Goal: Transaction & Acquisition: Purchase product/service

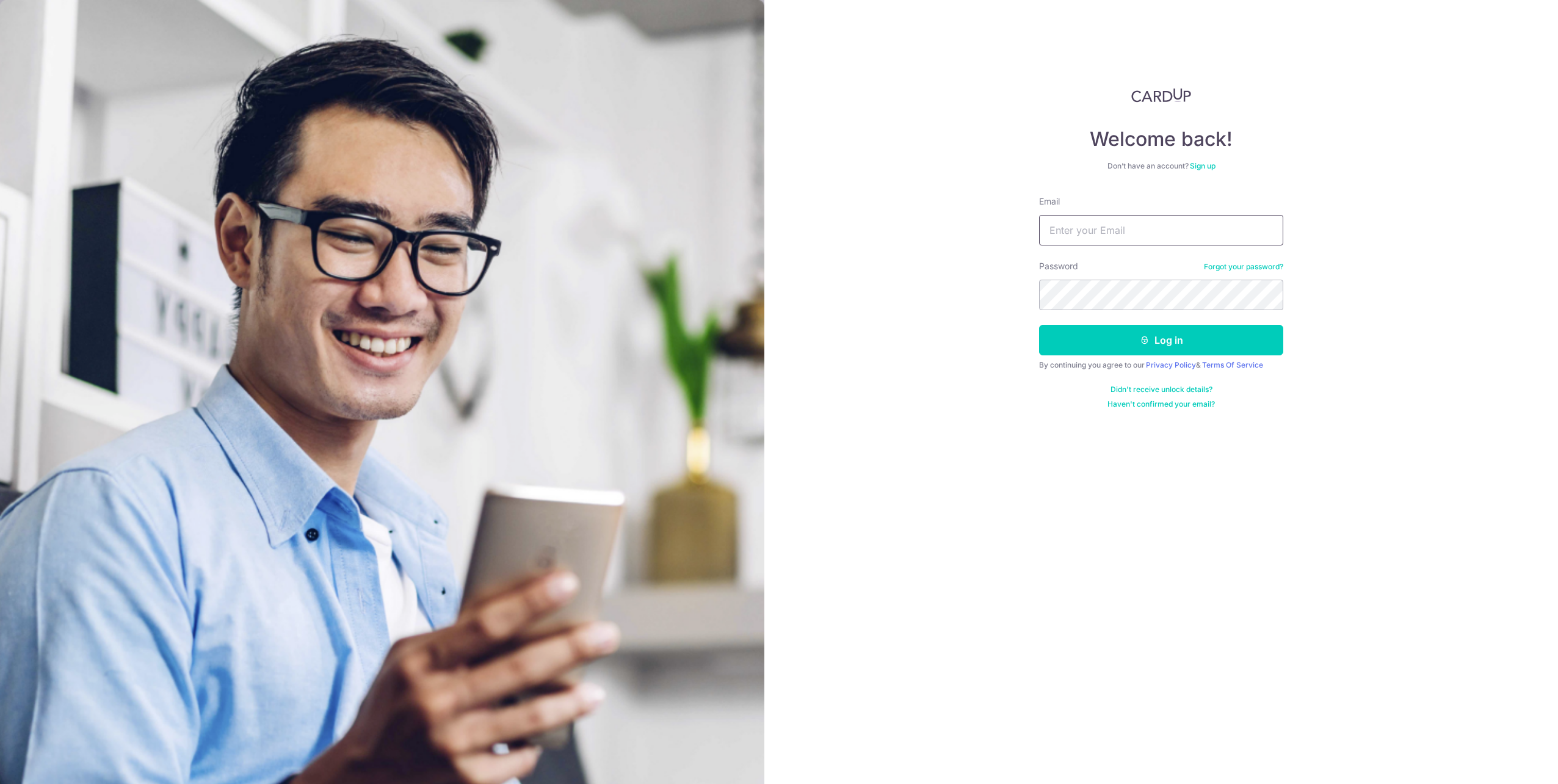
click at [1129, 231] on input "Email" at bounding box center [1161, 230] width 244 height 31
type input "beatrice.zoellner@gmail.com"
click at [1152, 339] on button "Log in" at bounding box center [1161, 340] width 244 height 31
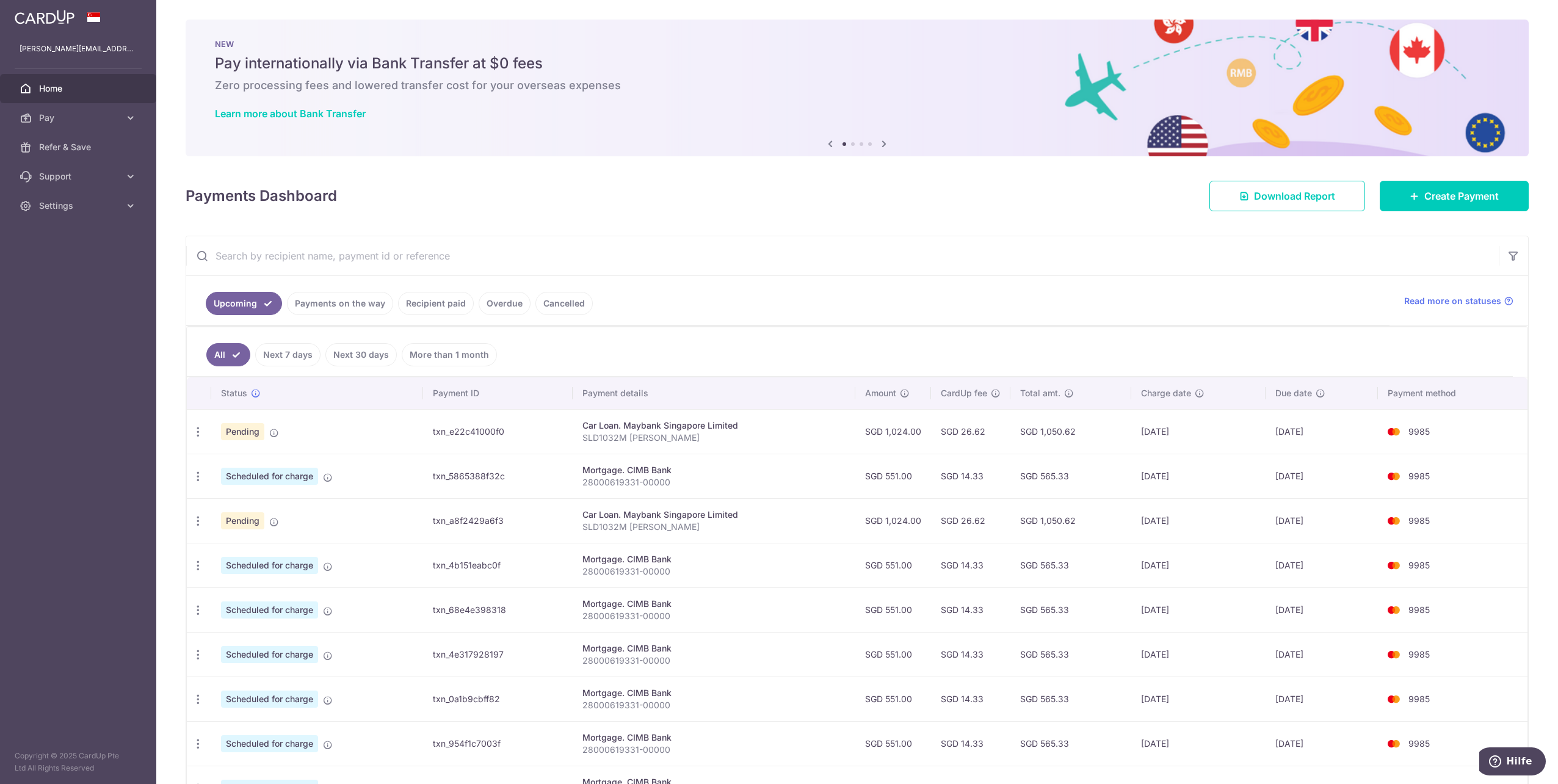
scroll to position [122, 0]
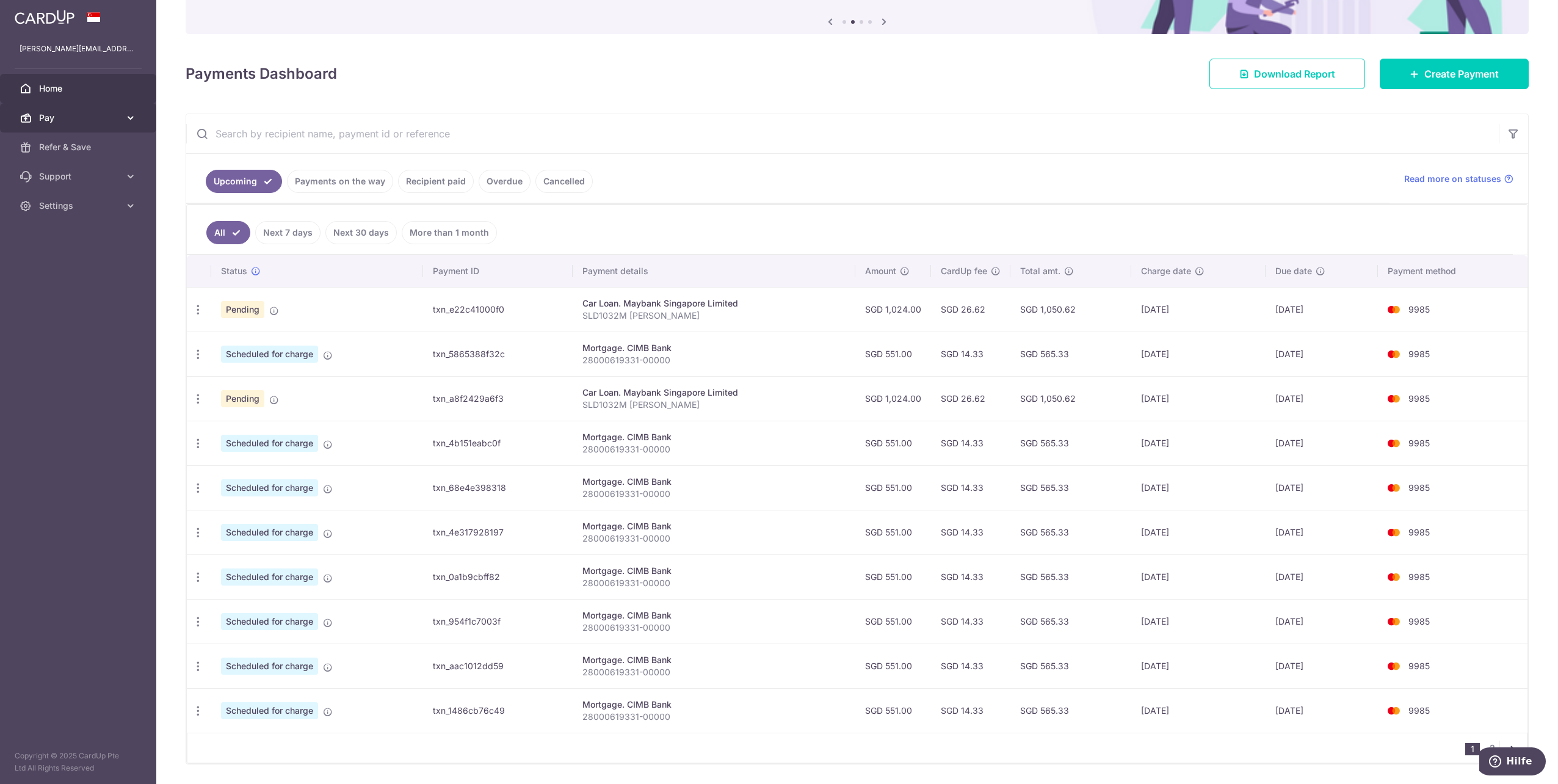
click at [73, 121] on span "Pay" at bounding box center [80, 117] width 81 height 12
click at [80, 158] on link "Payments" at bounding box center [78, 147] width 156 height 29
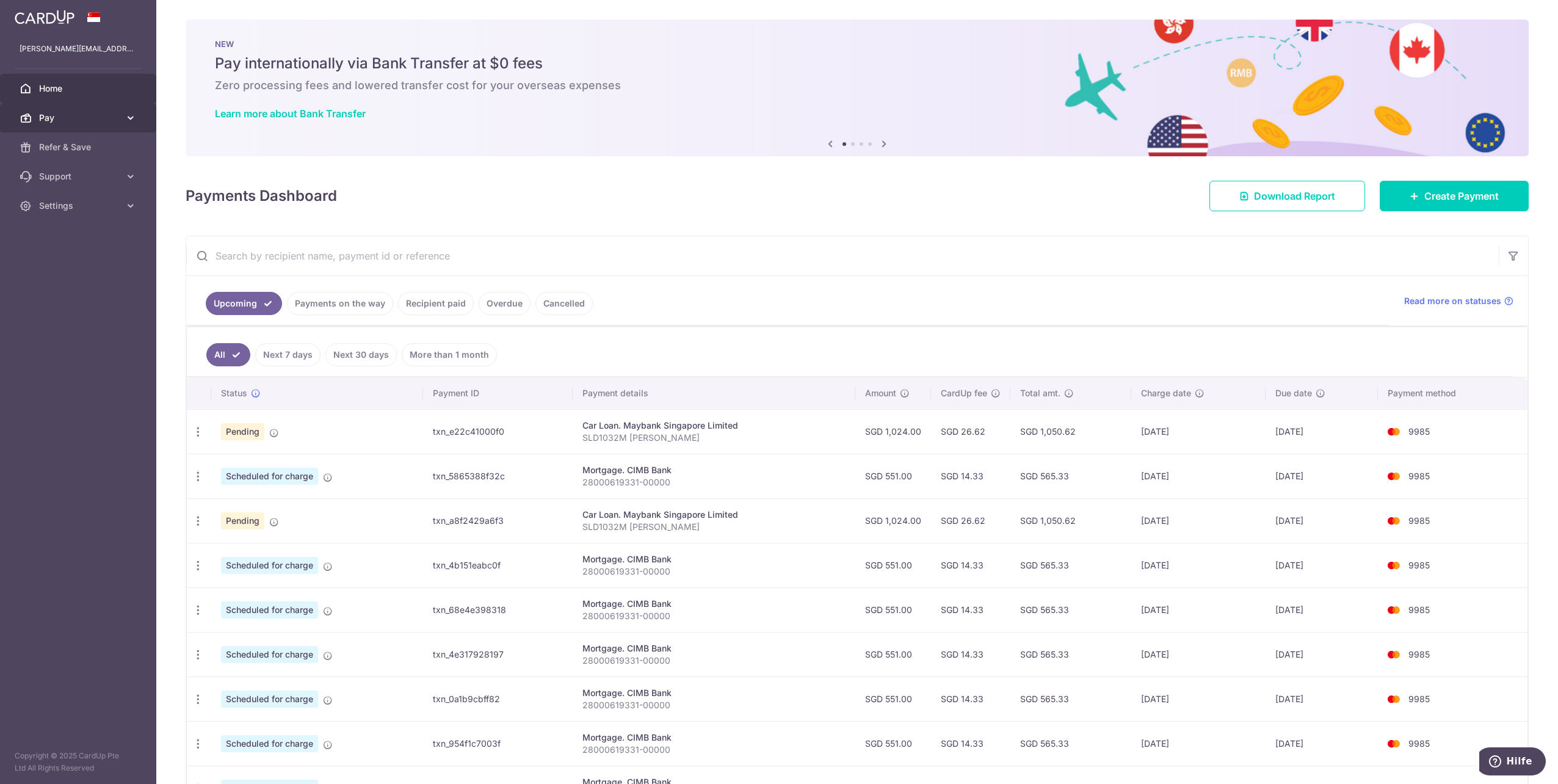
click at [95, 122] on span "Pay" at bounding box center [80, 117] width 81 height 12
click at [93, 167] on link "Recipients" at bounding box center [78, 177] width 156 height 29
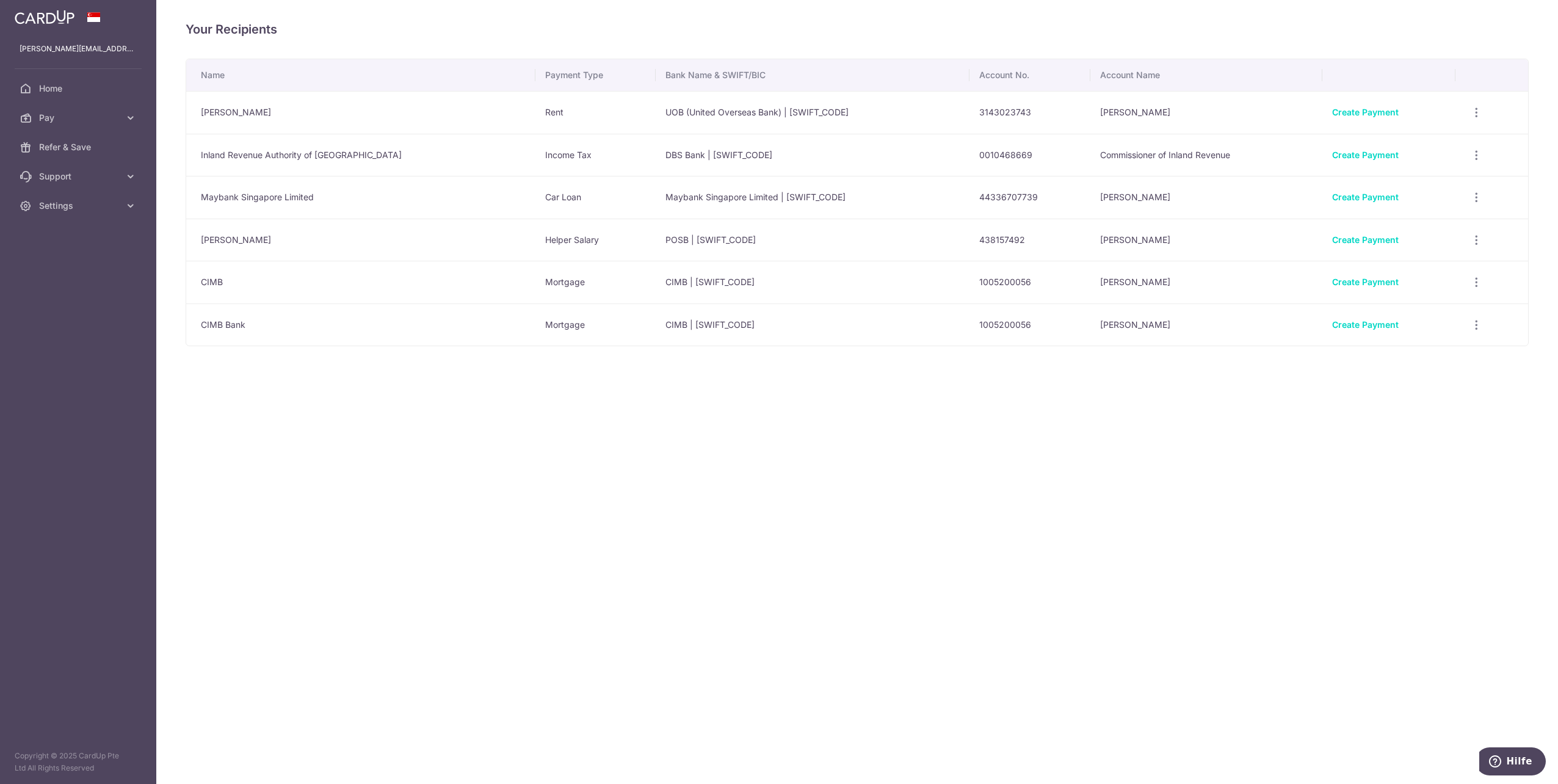
click at [536, 111] on td "Rent" at bounding box center [596, 112] width 120 height 43
click at [73, 93] on span "Home" at bounding box center [80, 88] width 81 height 12
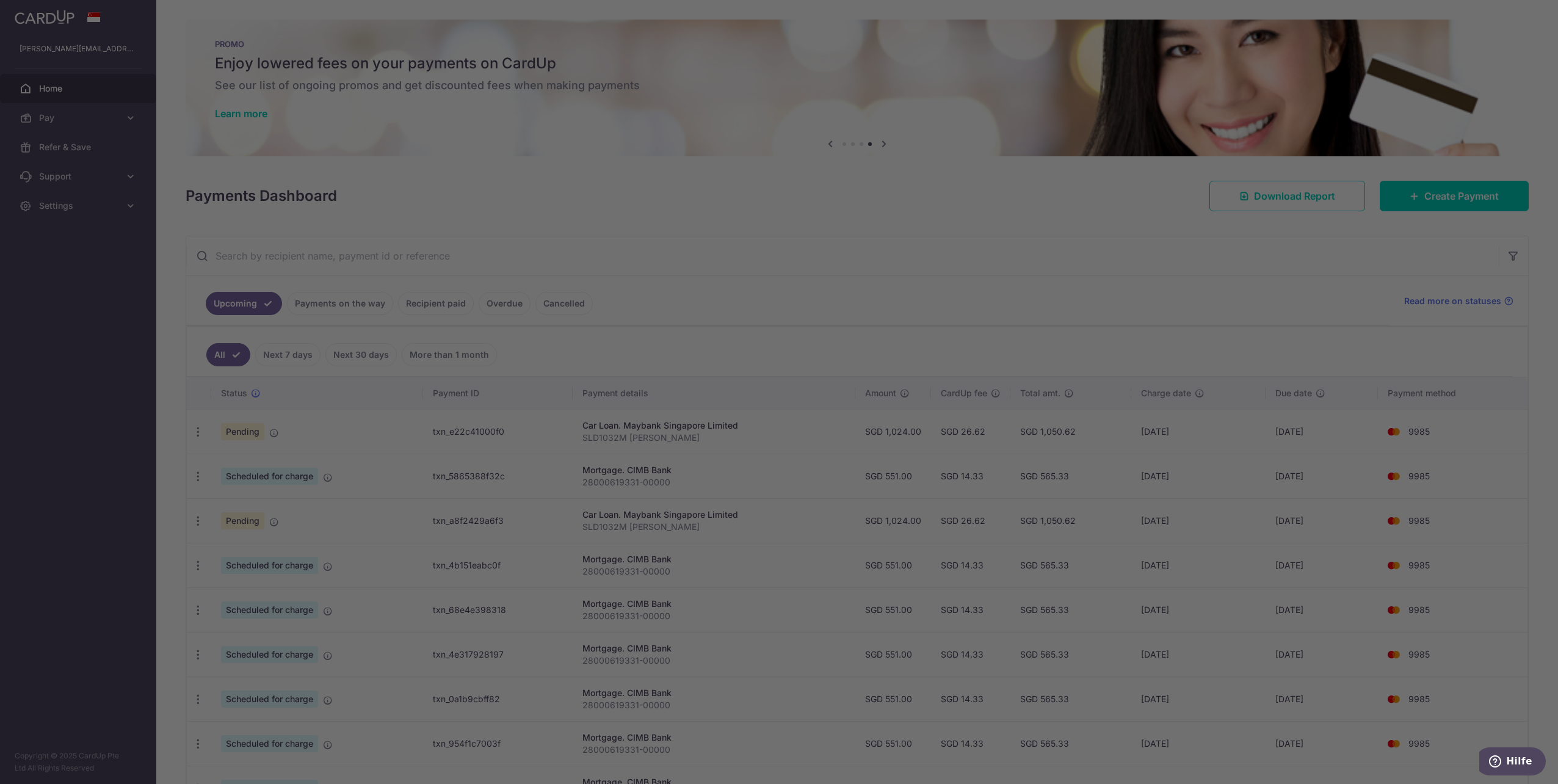
click at [989, 333] on div at bounding box center [787, 396] width 1574 height 792
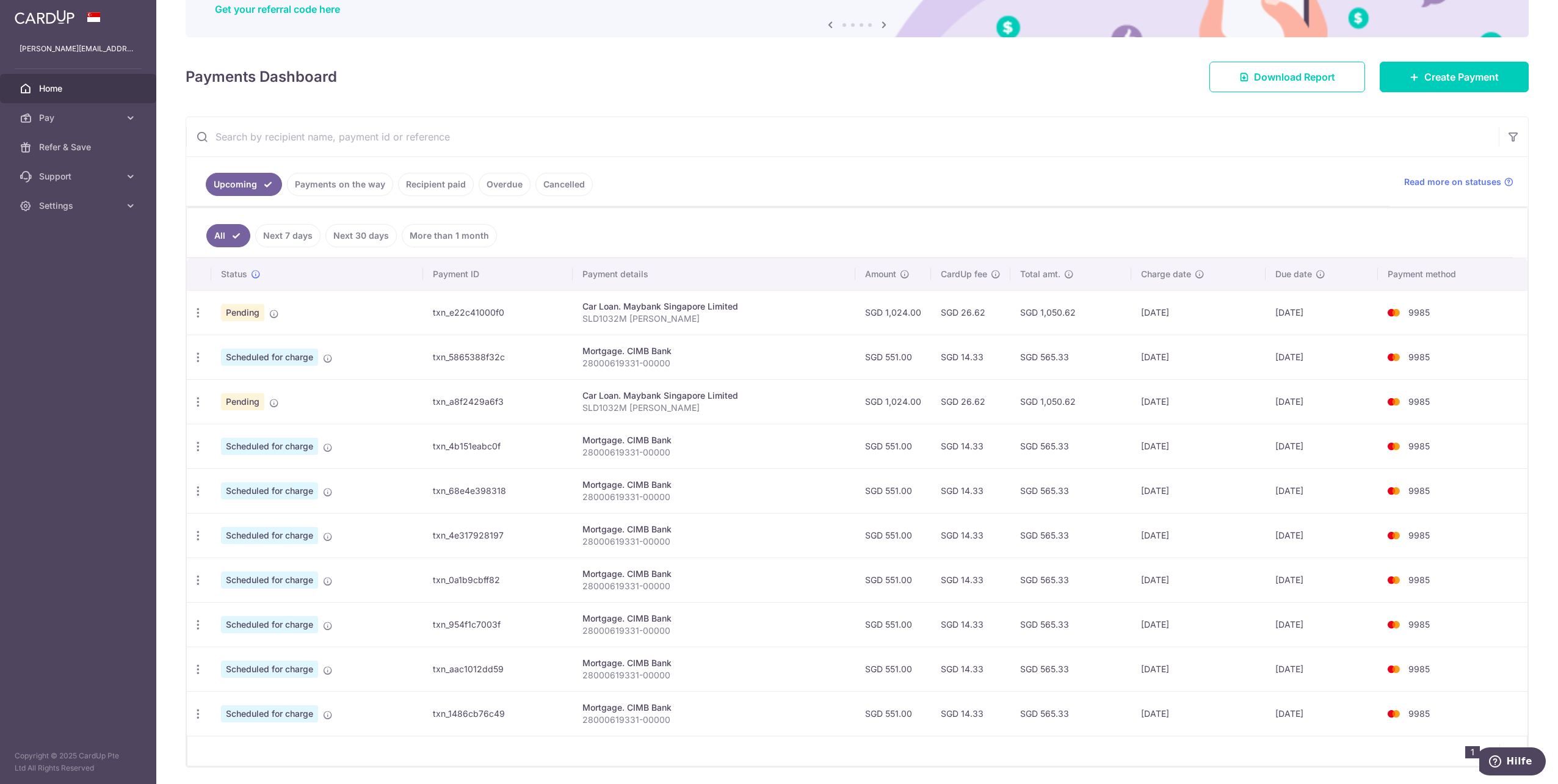
scroll to position [93, 0]
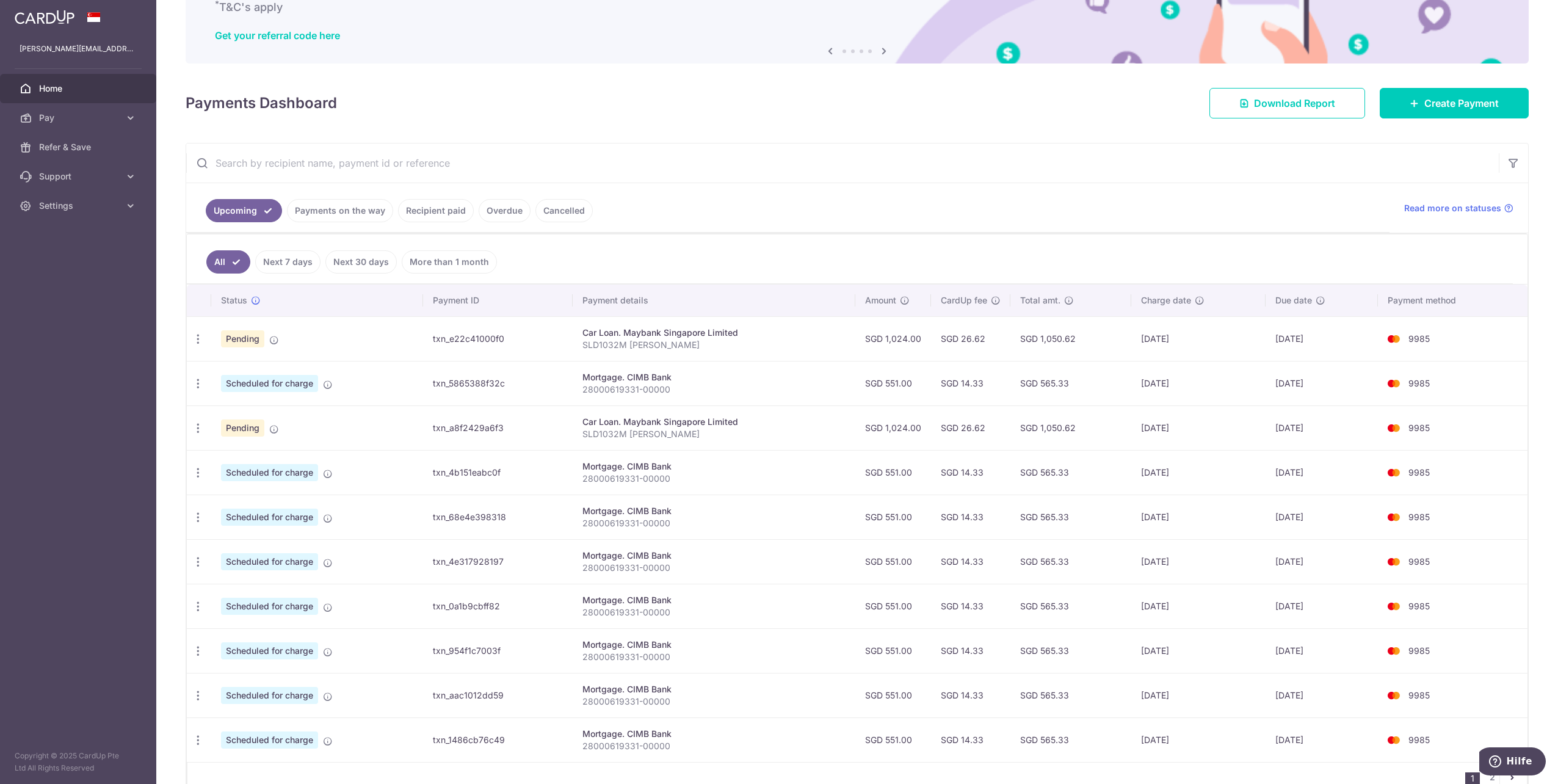
click at [465, 260] on link "More than 1 month" at bounding box center [449, 261] width 95 height 23
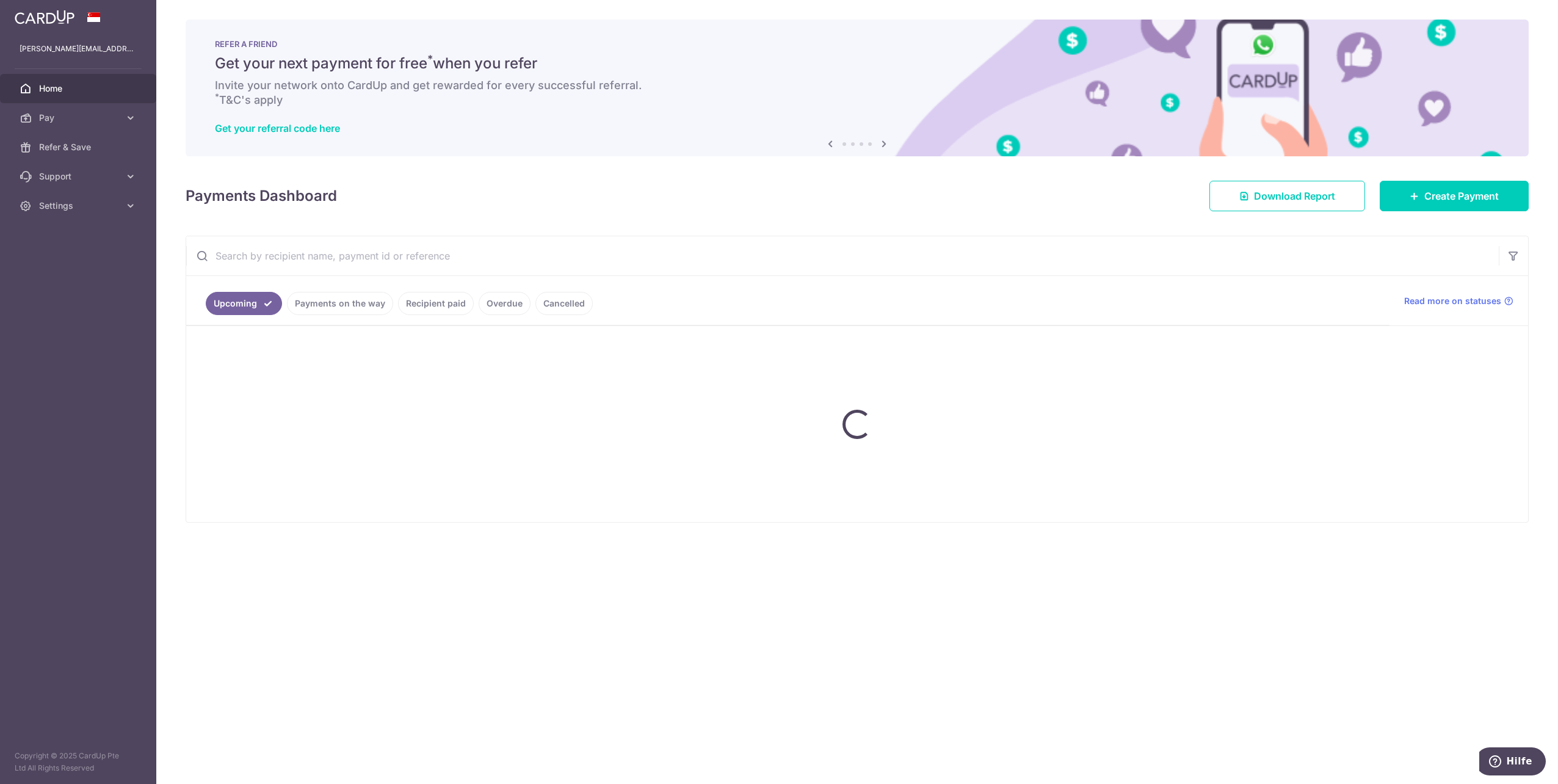
scroll to position [0, 0]
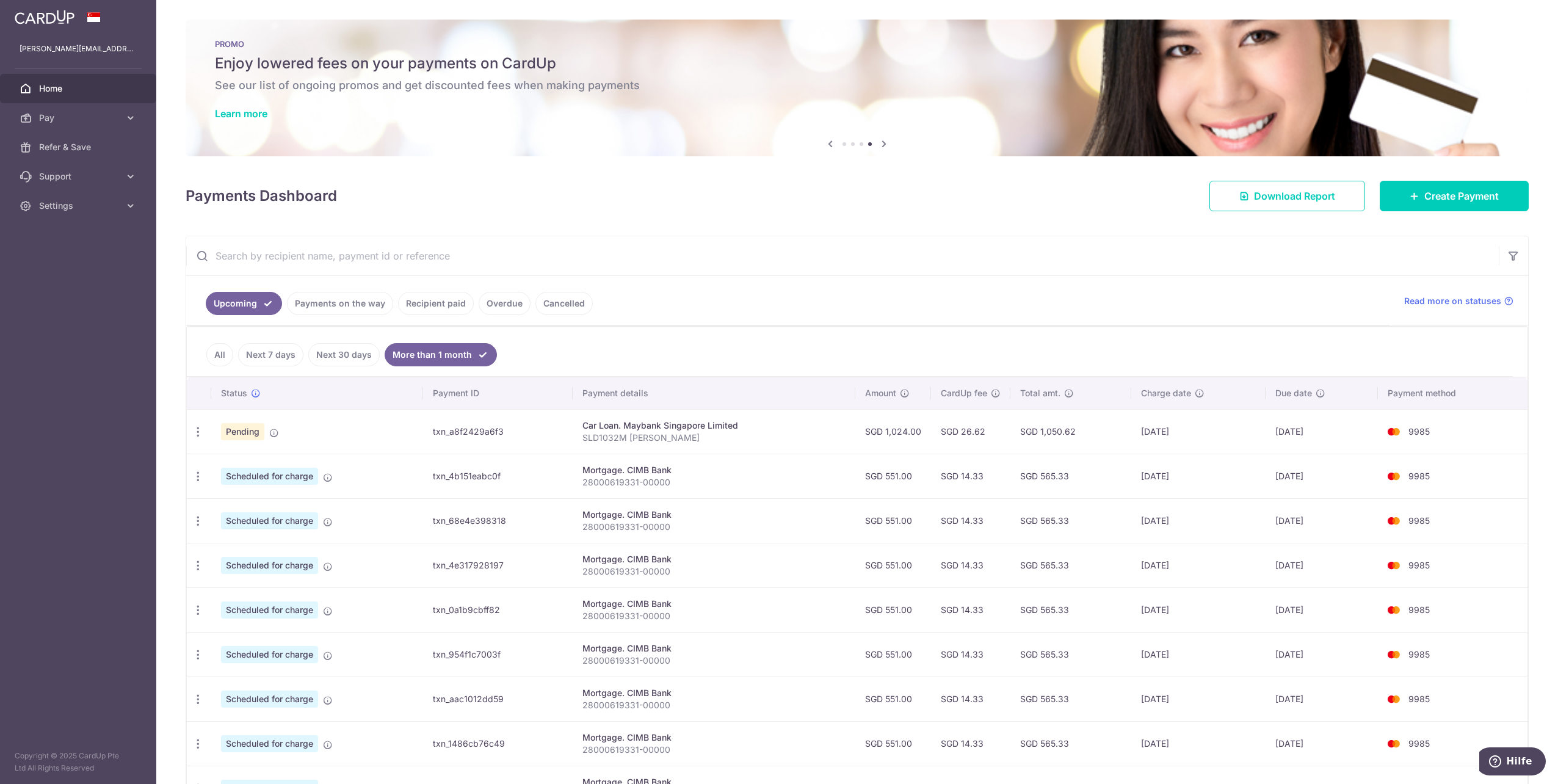
click at [67, 86] on span "Home" at bounding box center [80, 88] width 81 height 12
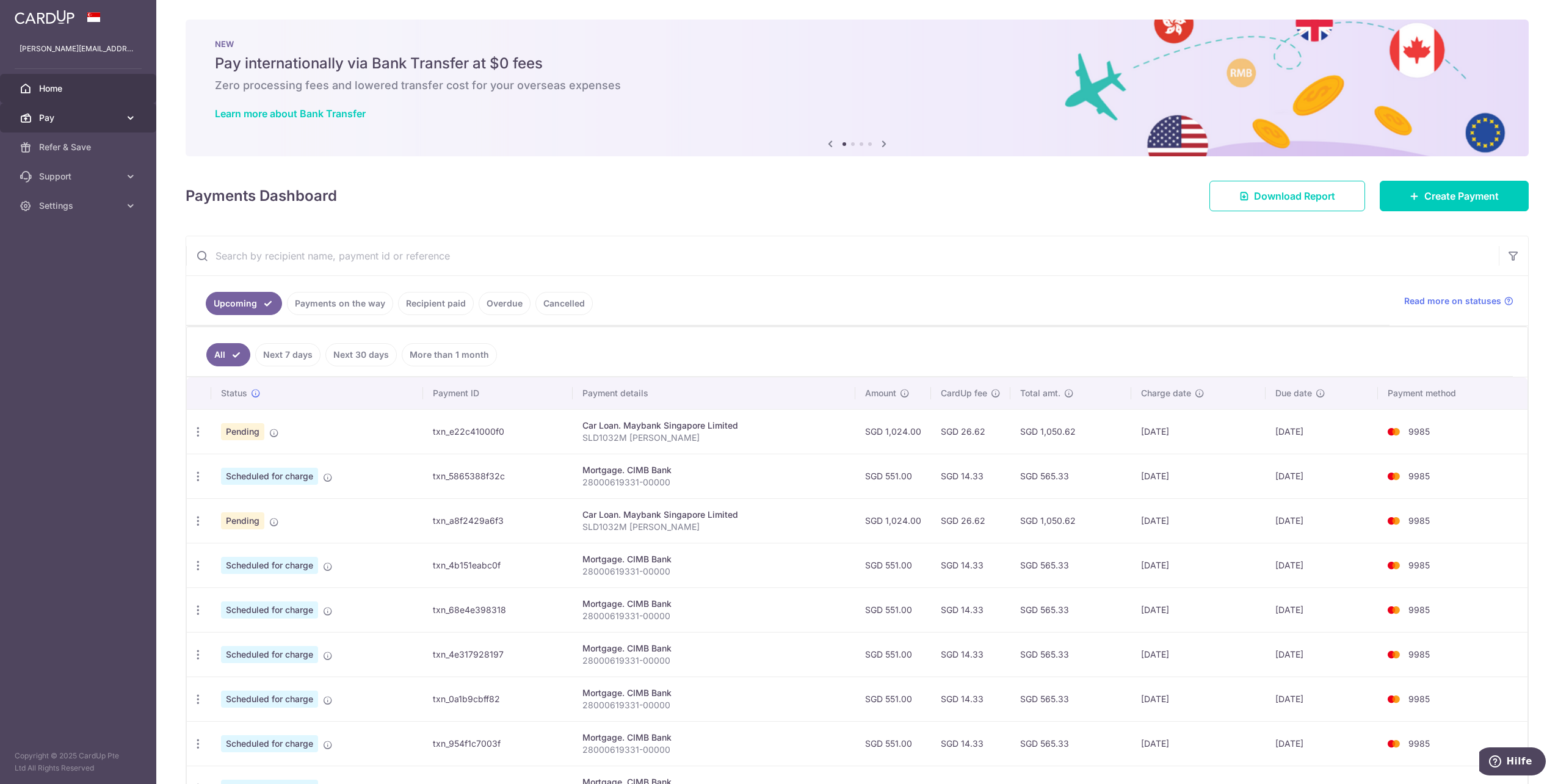
click at [57, 124] on link "Pay" at bounding box center [78, 117] width 156 height 29
click at [63, 149] on span "Payments" at bounding box center [80, 147] width 81 height 12
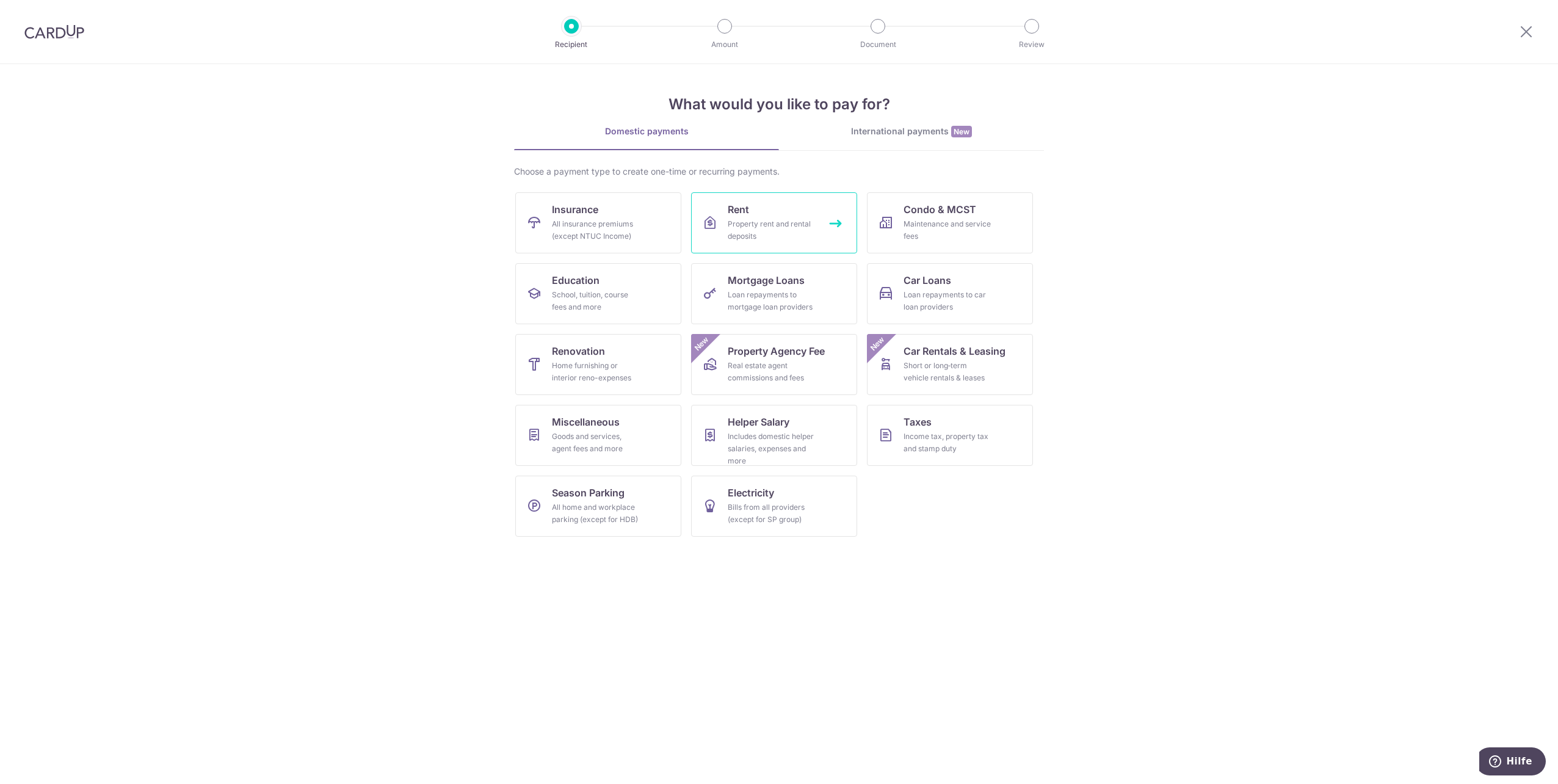
click at [728, 218] on div "Property rent and rental deposits" at bounding box center [771, 230] width 88 height 24
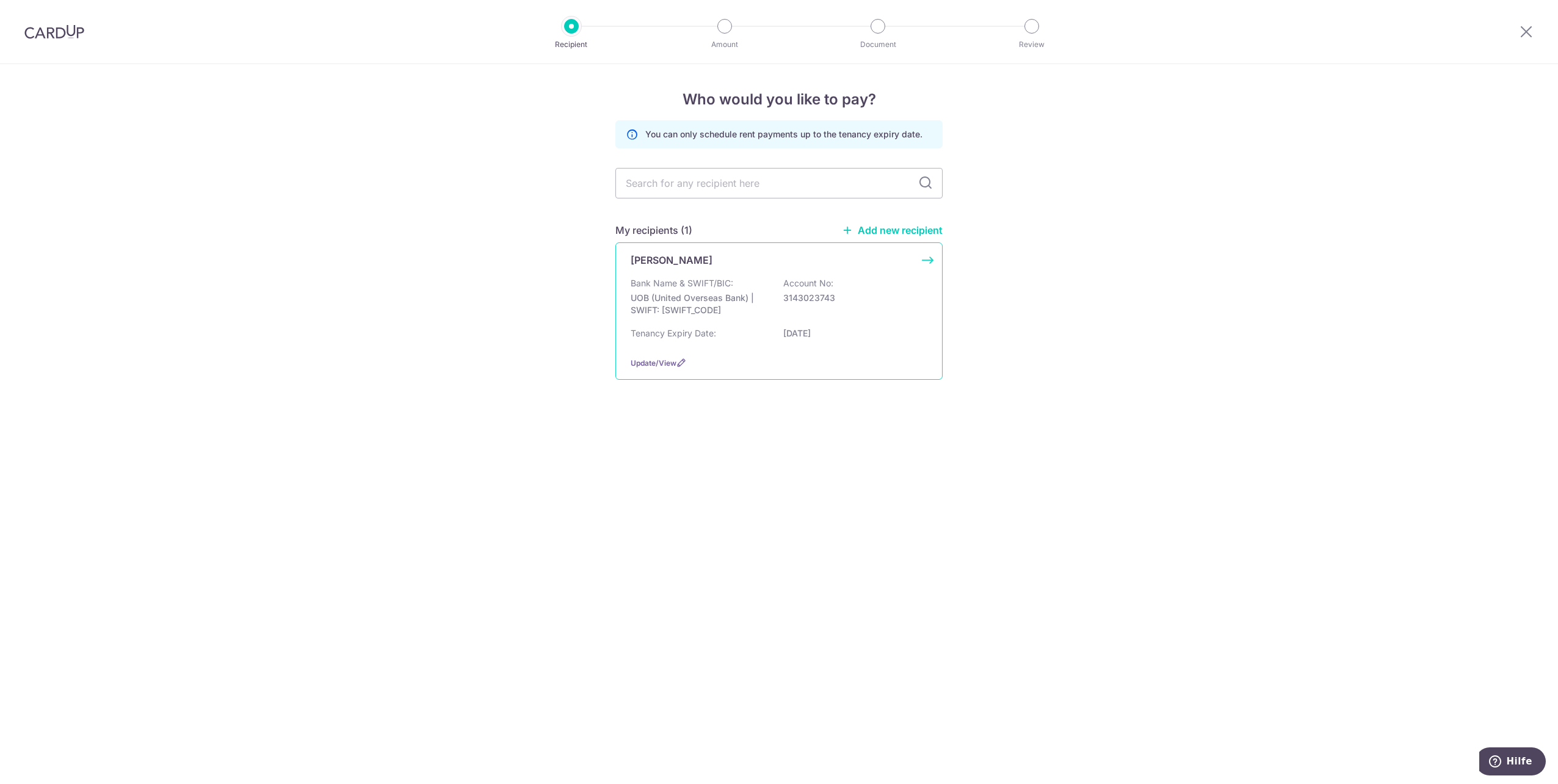
click at [747, 301] on p "UOB (United Overseas Bank) | SWIFT: UOVBSGSGXXX" at bounding box center [699, 304] width 137 height 24
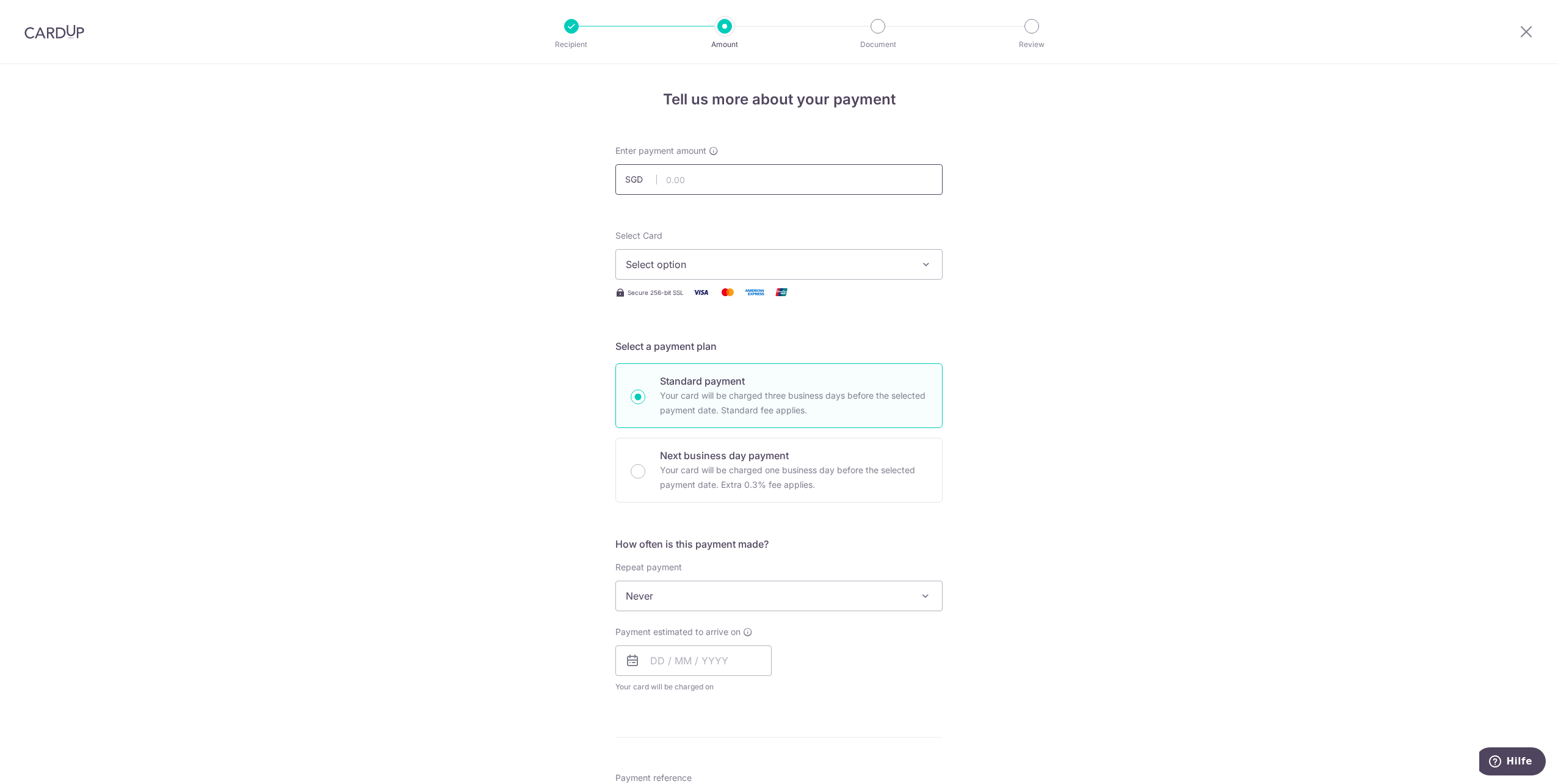
click at [679, 179] on input "text" at bounding box center [779, 180] width 327 height 31
type input "4,500.00"
click at [1005, 207] on div "Tell us more about your payment Enter payment amount SGD 4,500.00 4500.00 Selec…" at bounding box center [779, 616] width 1558 height 1104
click at [740, 262] on span "Select option" at bounding box center [768, 264] width 285 height 15
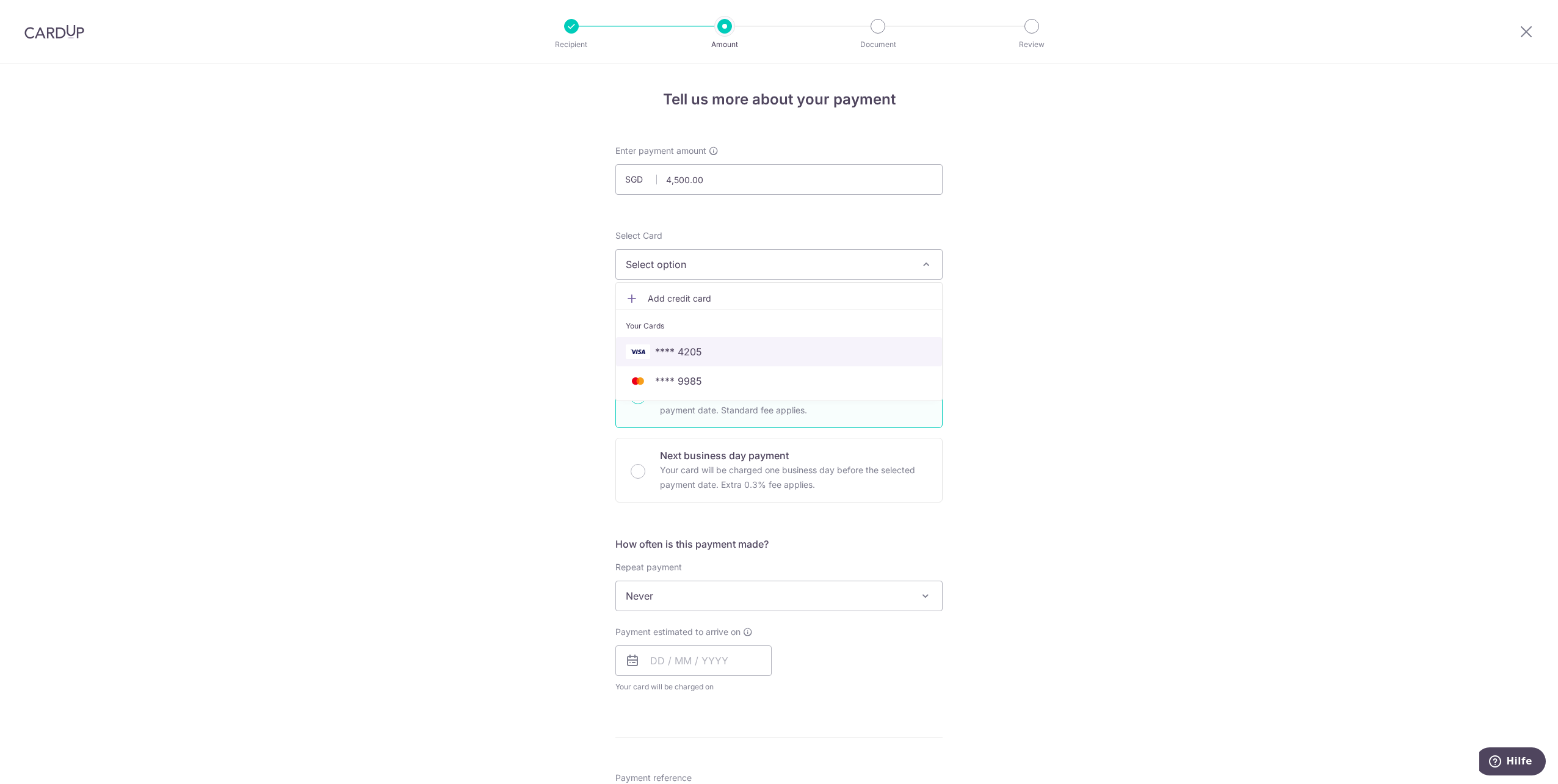
click at [680, 356] on span "**** 4205" at bounding box center [678, 351] width 47 height 15
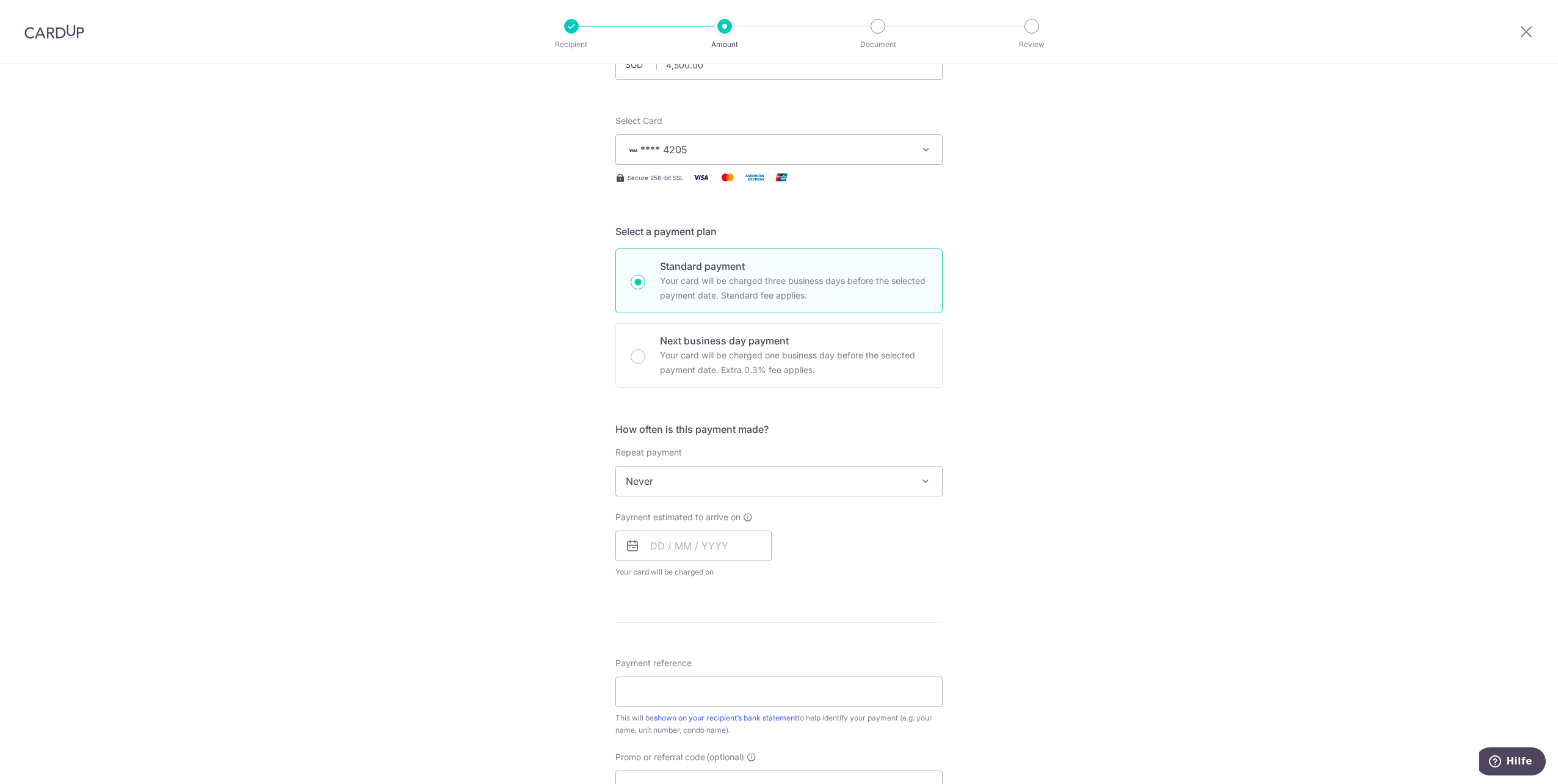
scroll to position [122, 0]
click at [679, 476] on span "Never" at bounding box center [779, 474] width 326 height 29
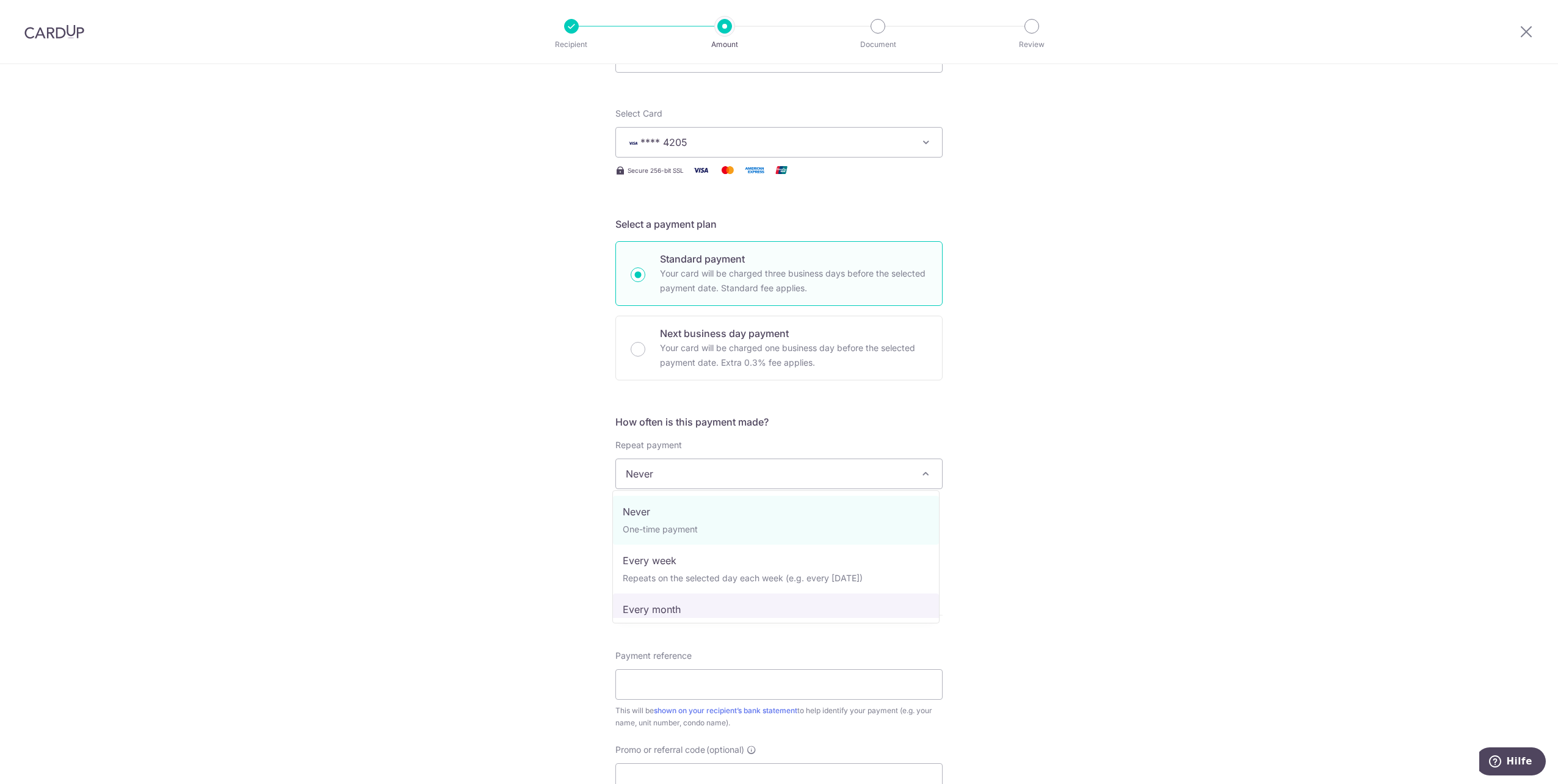
select select "3"
type input "28/07/2027"
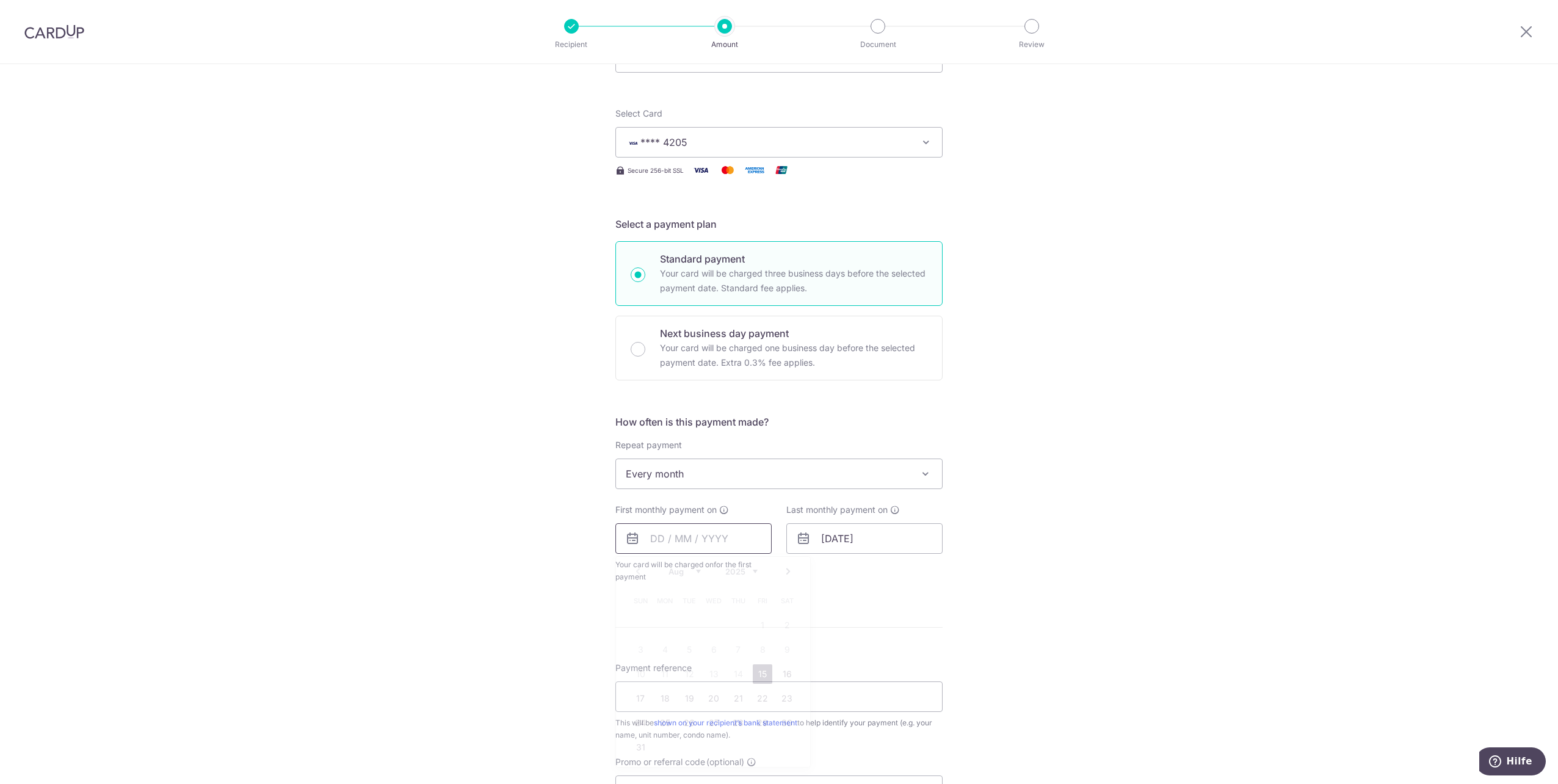
click at [666, 542] on input "text" at bounding box center [693, 539] width 156 height 31
click at [782, 668] on link "16" at bounding box center [787, 673] width 20 height 20
type input "[DATE]"
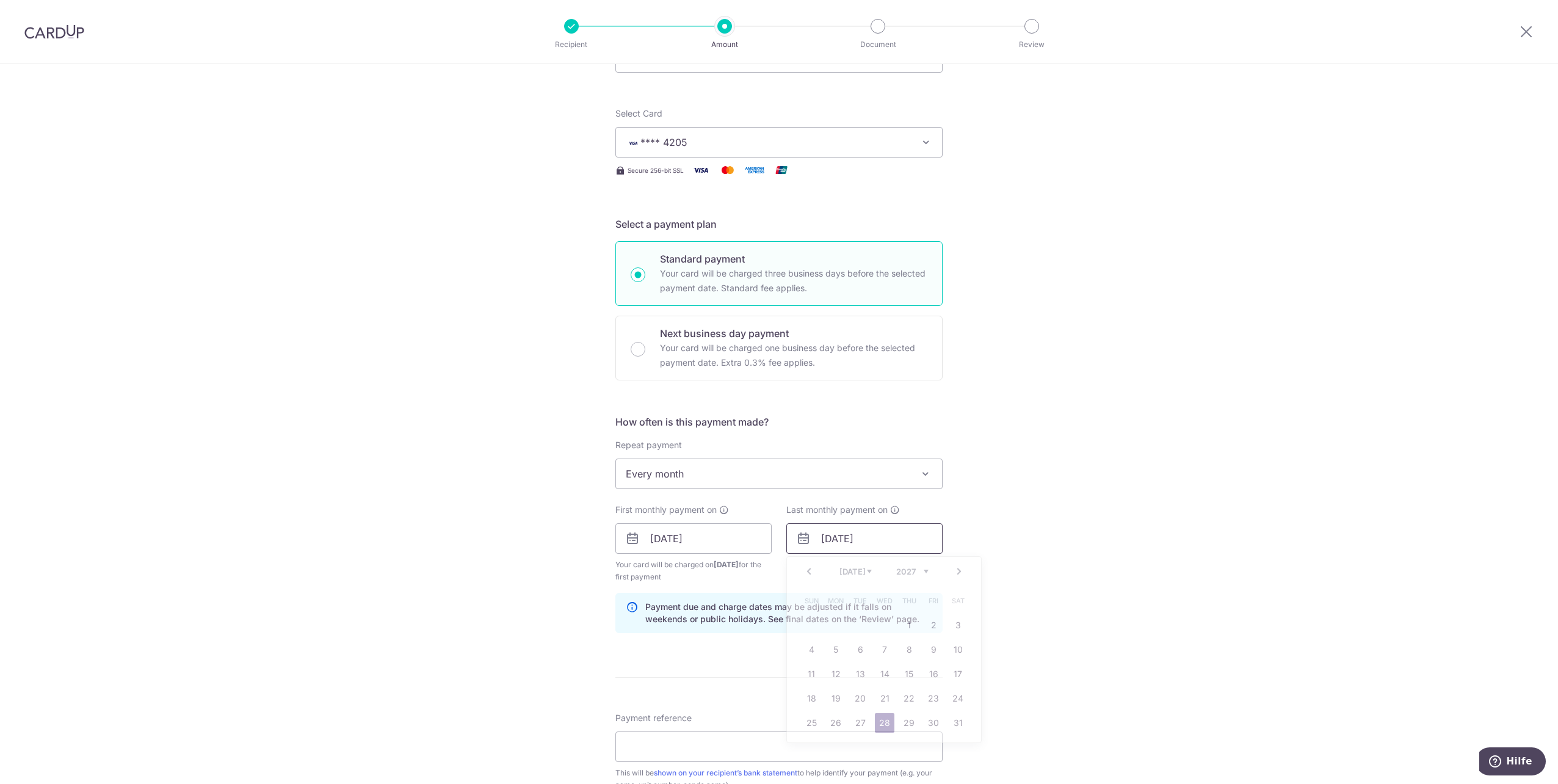
click at [854, 538] on input "28/07/2027" at bounding box center [865, 539] width 156 height 31
click at [883, 723] on link "28" at bounding box center [884, 722] width 20 height 20
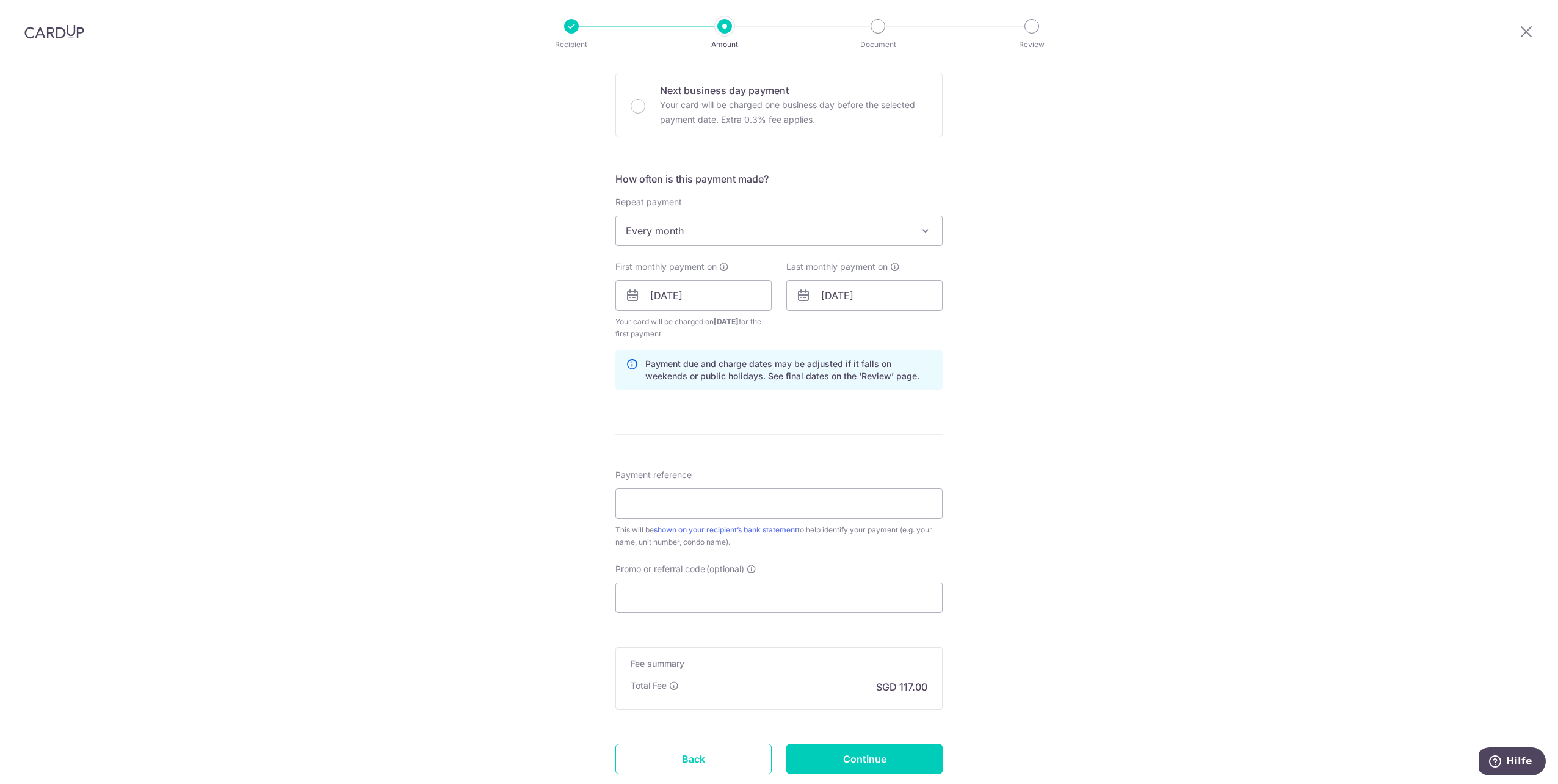
scroll to position [366, 0]
click at [674, 510] on input "Payment reference" at bounding box center [779, 503] width 327 height 31
type input "Rent"
click at [666, 600] on input "Promo or referral code (optional)" at bounding box center [779, 596] width 327 height 31
paste input "3HOME25R"
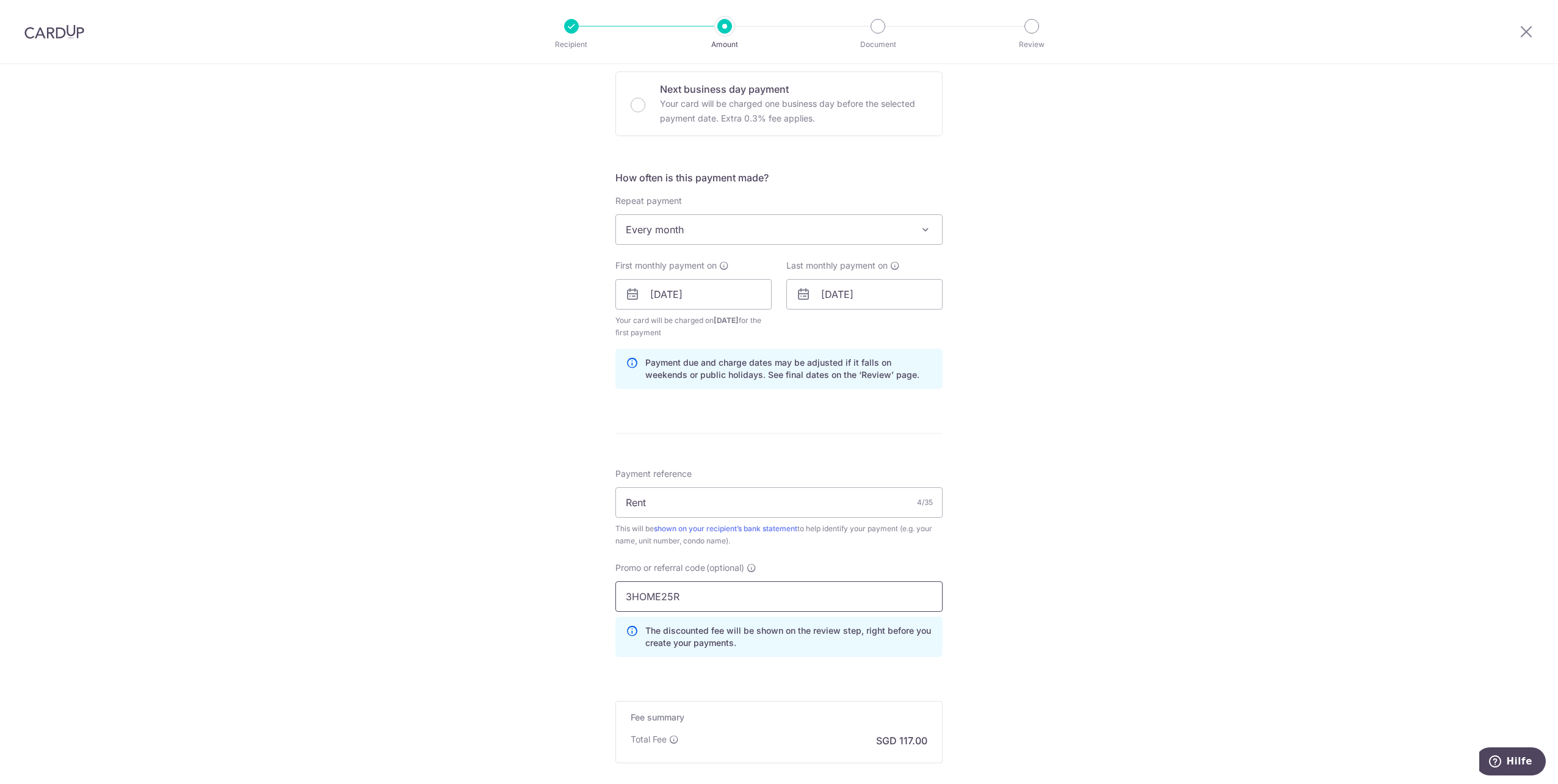
type input "3HOME25R"
click at [1142, 620] on div "Tell us more about your payment Enter payment amount SGD 4,500.00 4500.00 Selec…" at bounding box center [779, 308] width 1558 height 1222
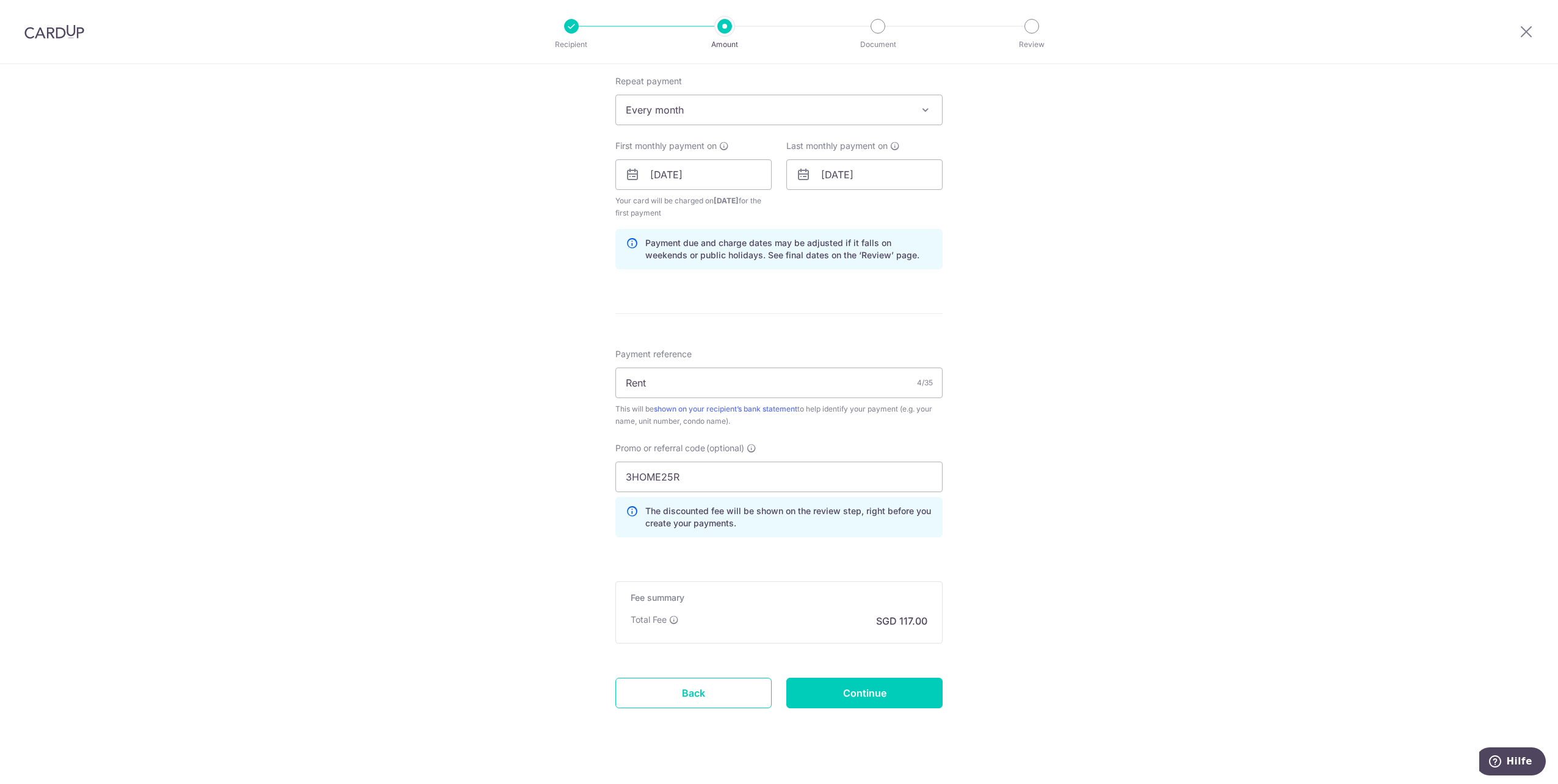
scroll to position [498, 0]
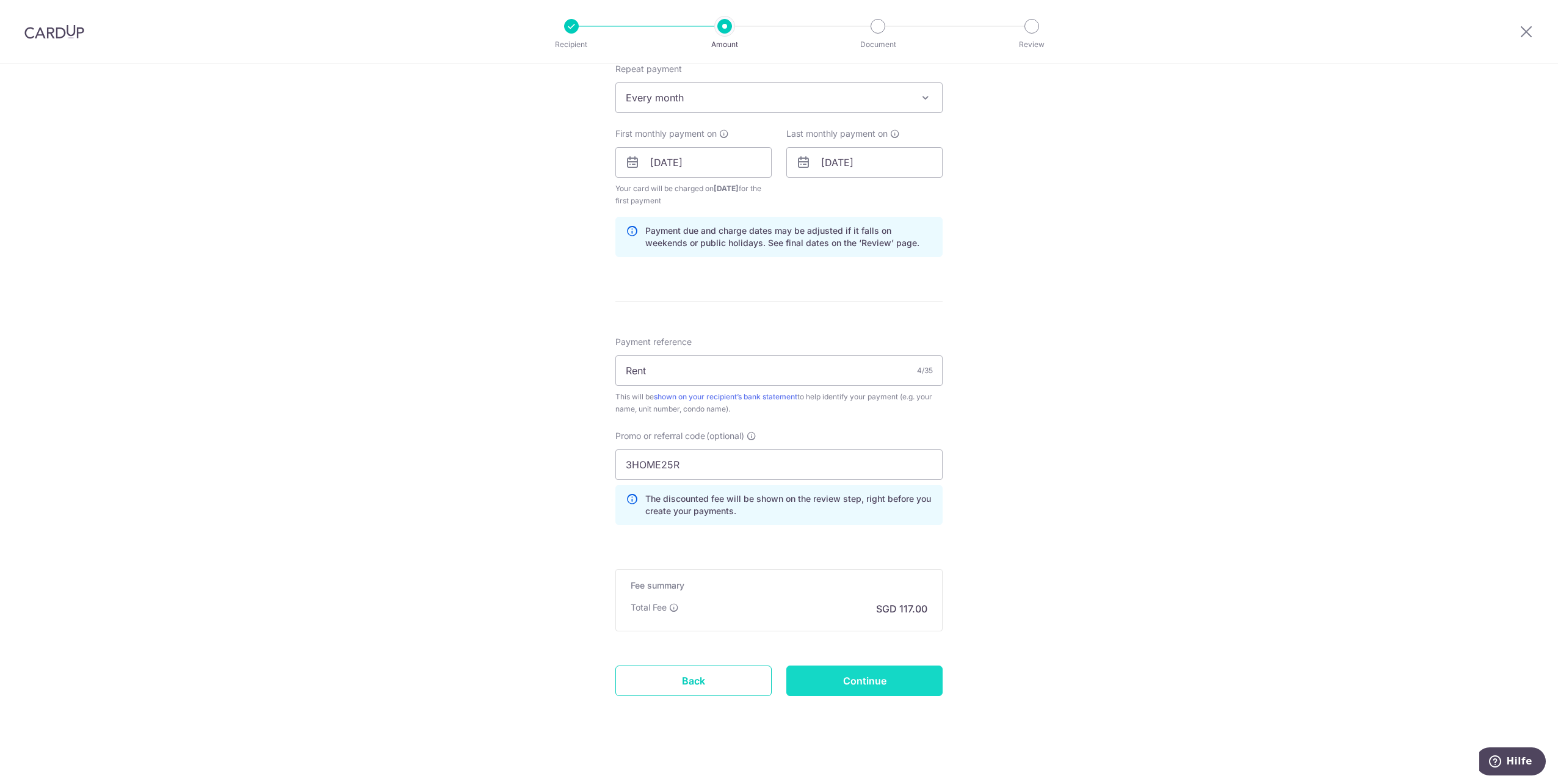
click at [847, 679] on input "Continue" at bounding box center [865, 681] width 156 height 31
type input "Create Schedule"
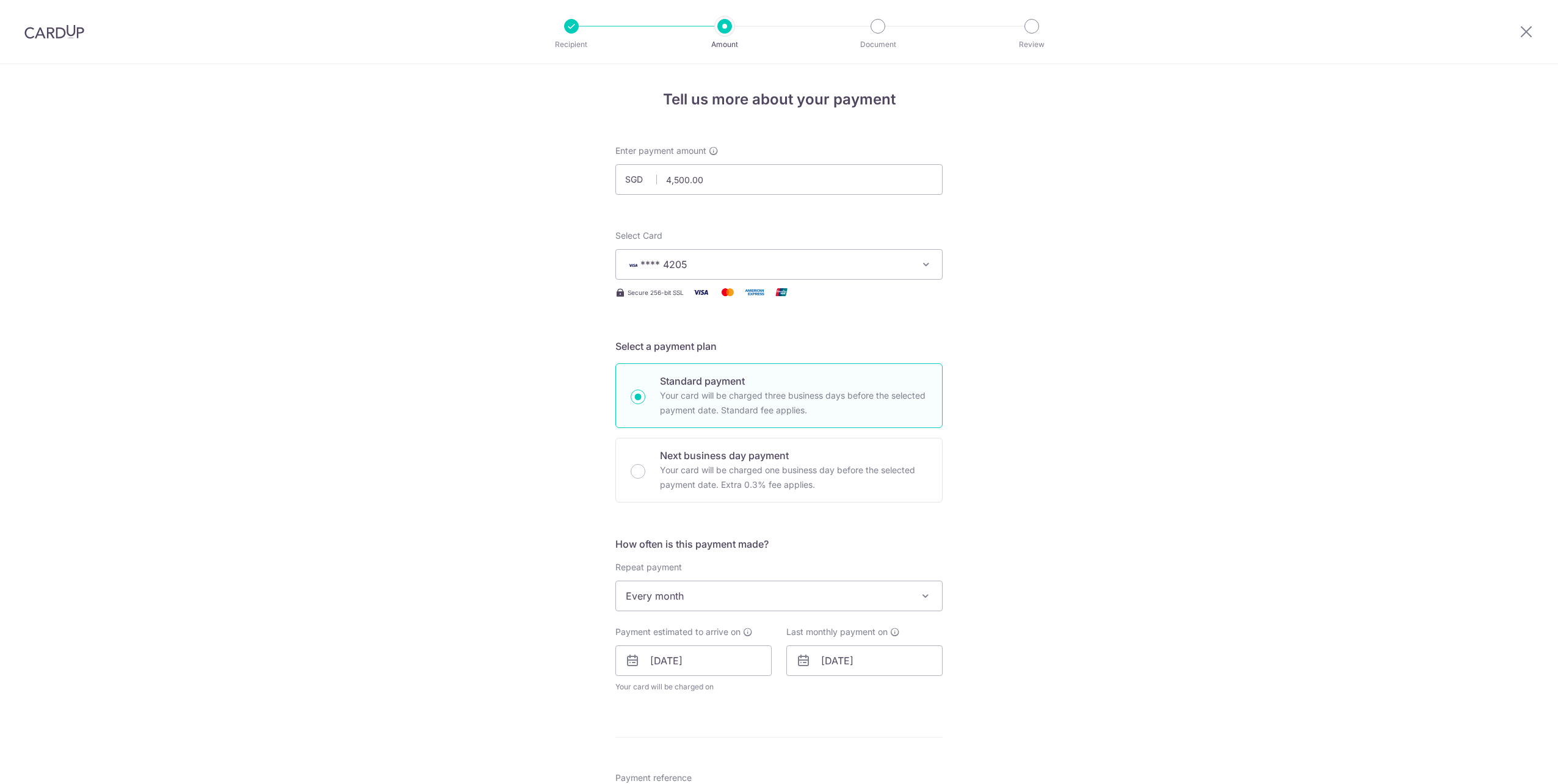
scroll to position [453, 0]
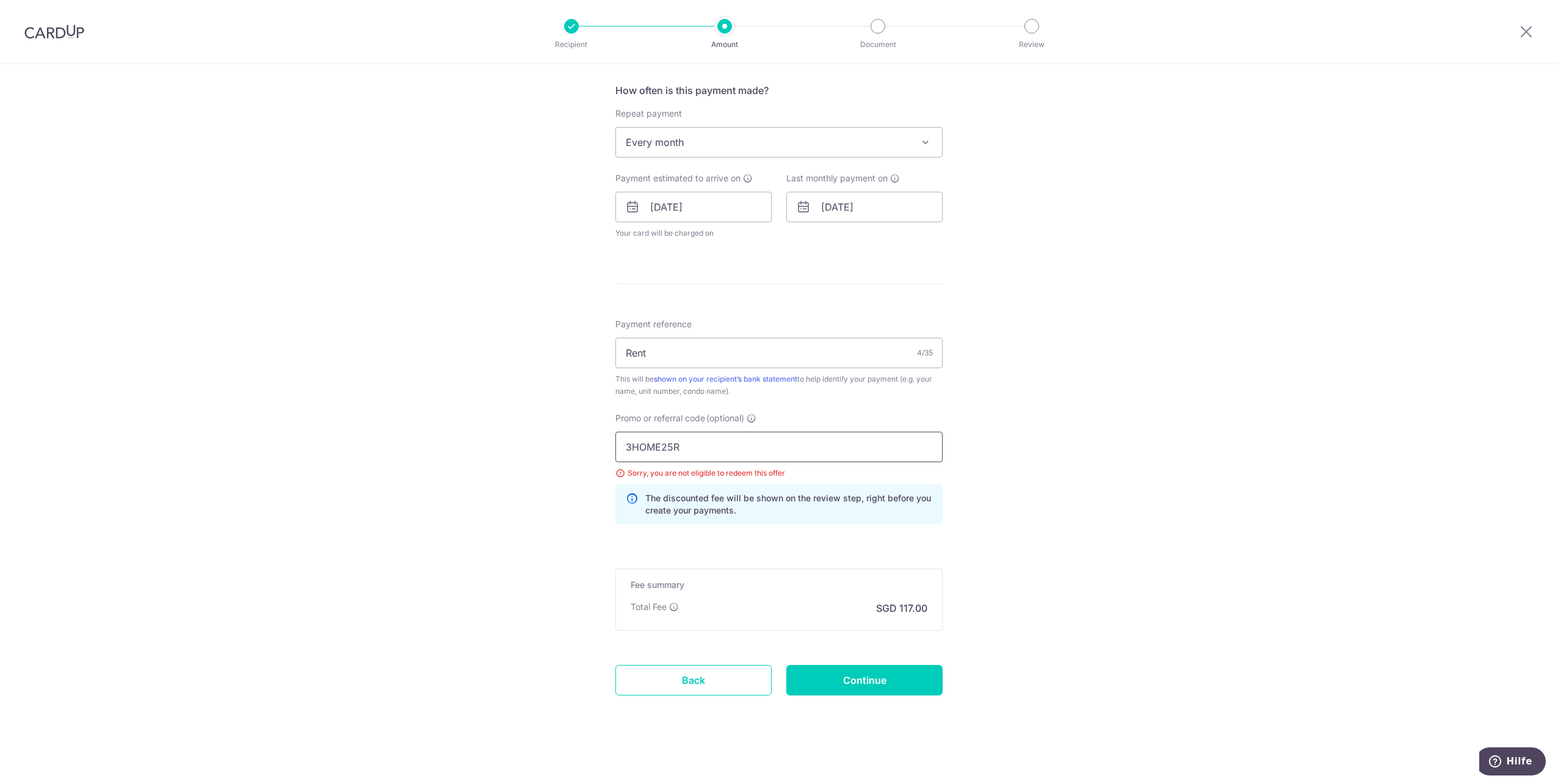
drag, startPoint x: 704, startPoint y: 453, endPoint x: 600, endPoint y: 440, distance: 104.8
click at [600, 440] on div "Tell us more about your payment Enter payment amount SGD 4,500.00 4500.00 Selec…" at bounding box center [779, 198] width 1558 height 1176
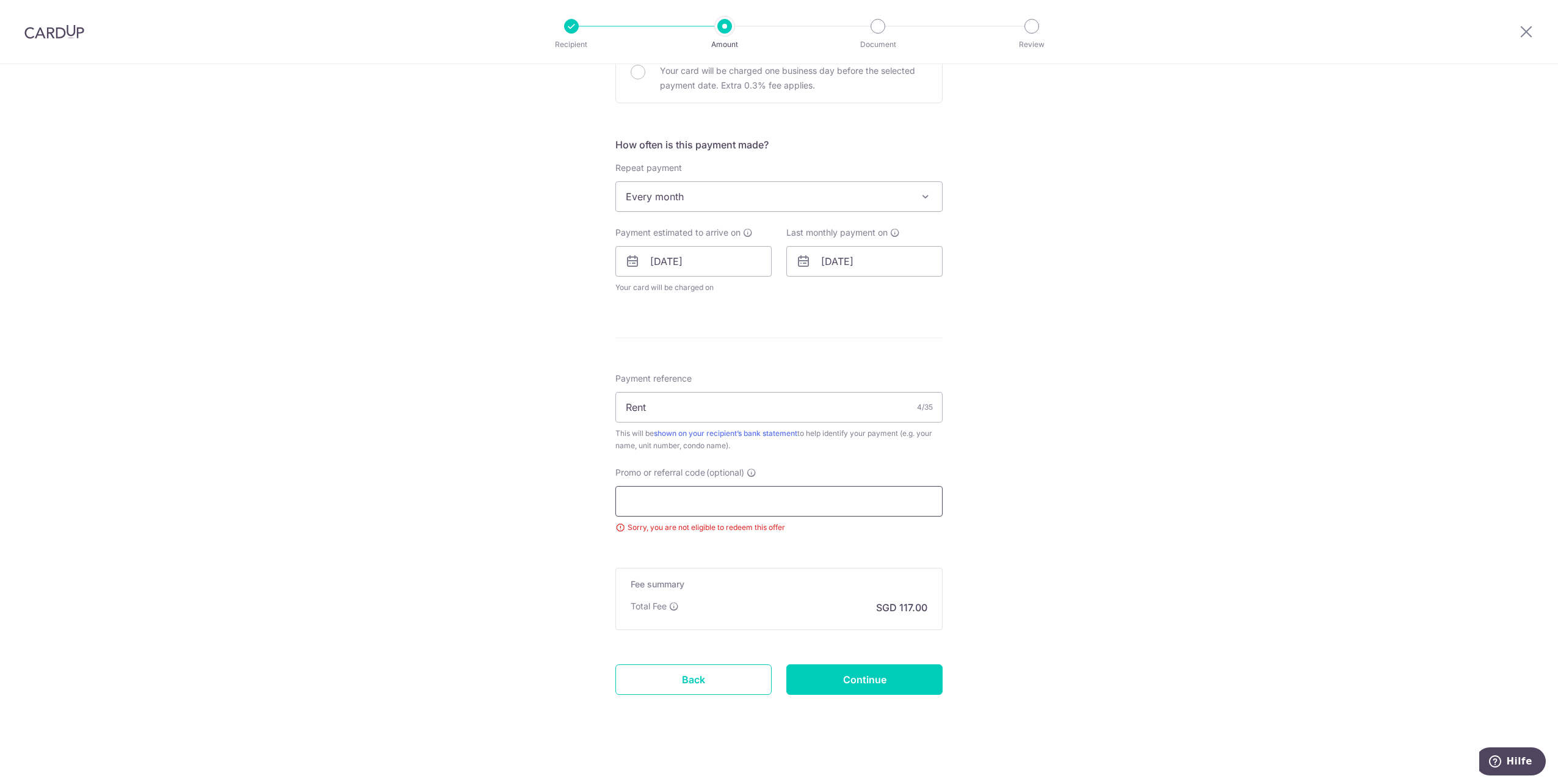
paste input "SAVERENT179"
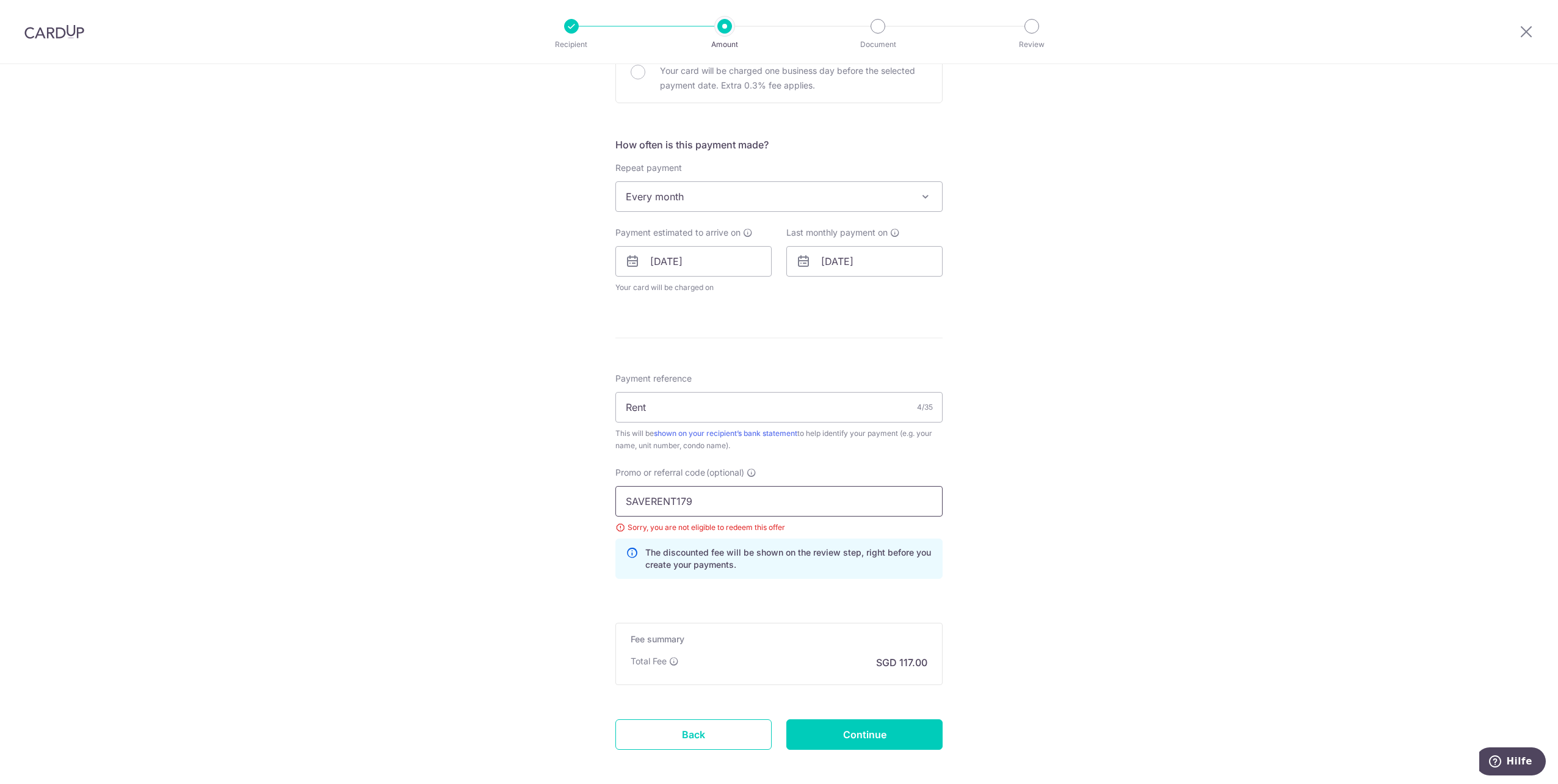
scroll to position [453, 0]
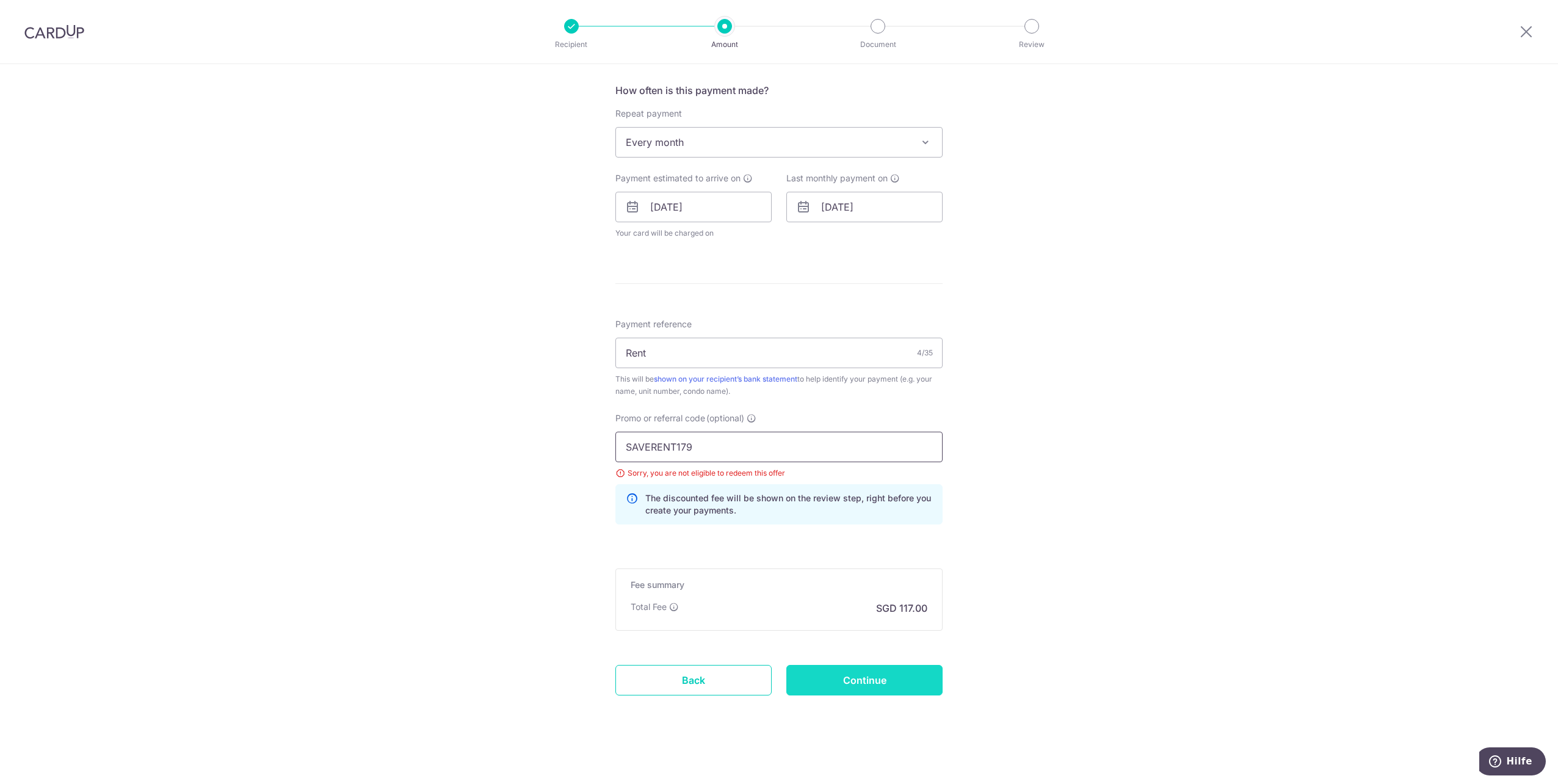
type input "SAVERENT179"
click at [846, 687] on input "Continue" at bounding box center [865, 680] width 156 height 31
type input "Update Schedule"
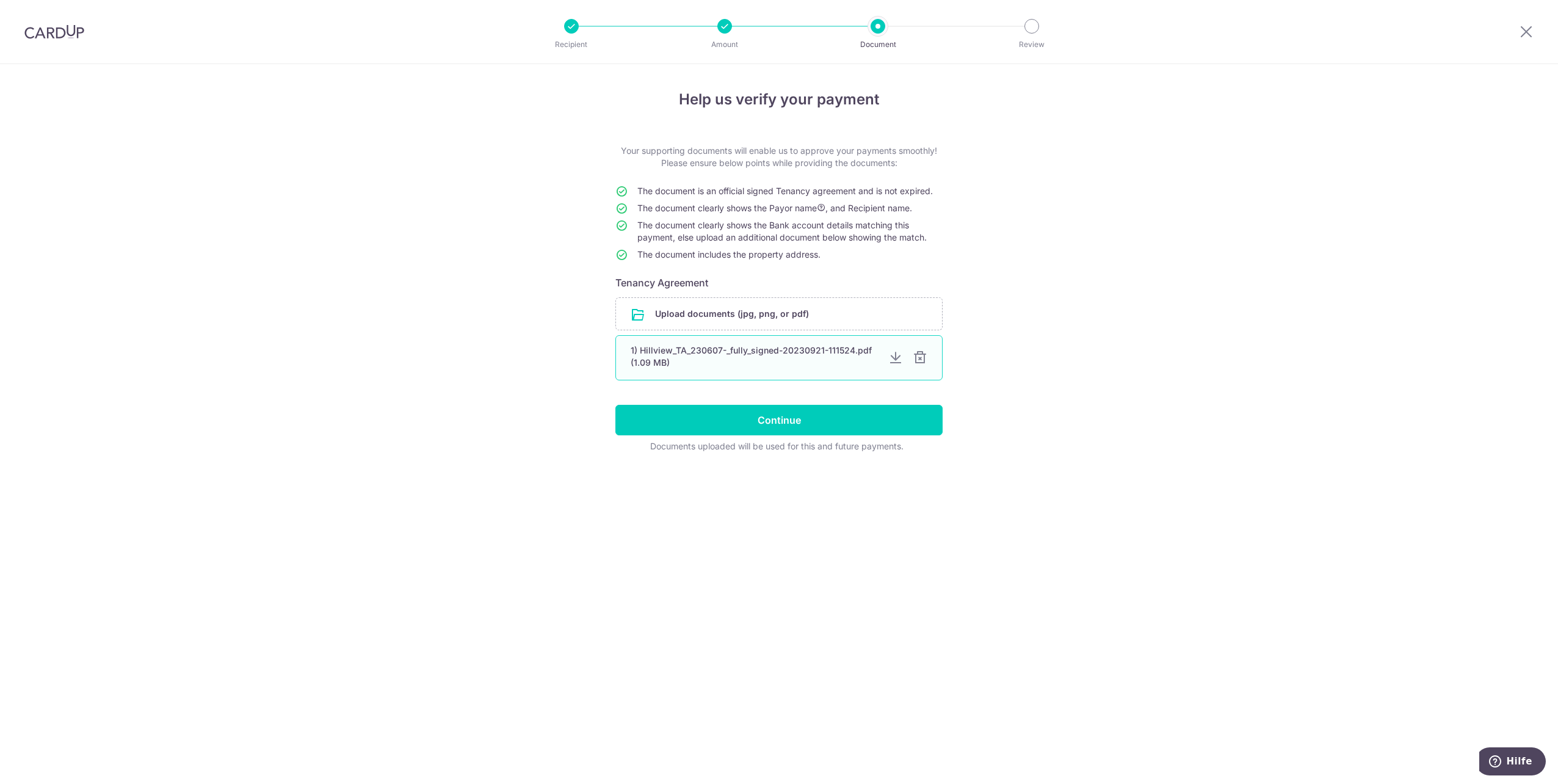
click at [918, 356] on div at bounding box center [920, 357] width 15 height 15
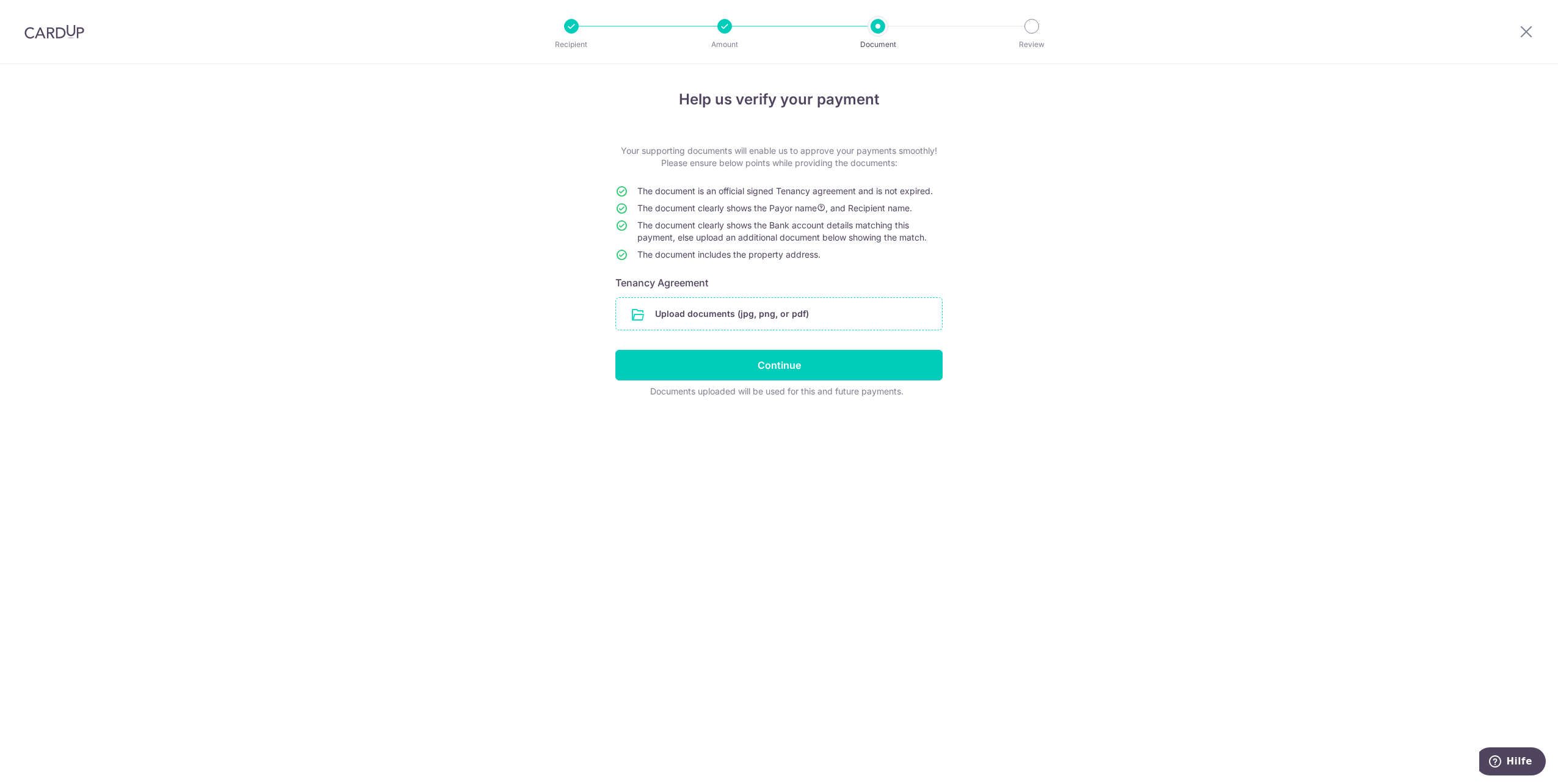
click at [722, 314] on input "file" at bounding box center [779, 314] width 326 height 32
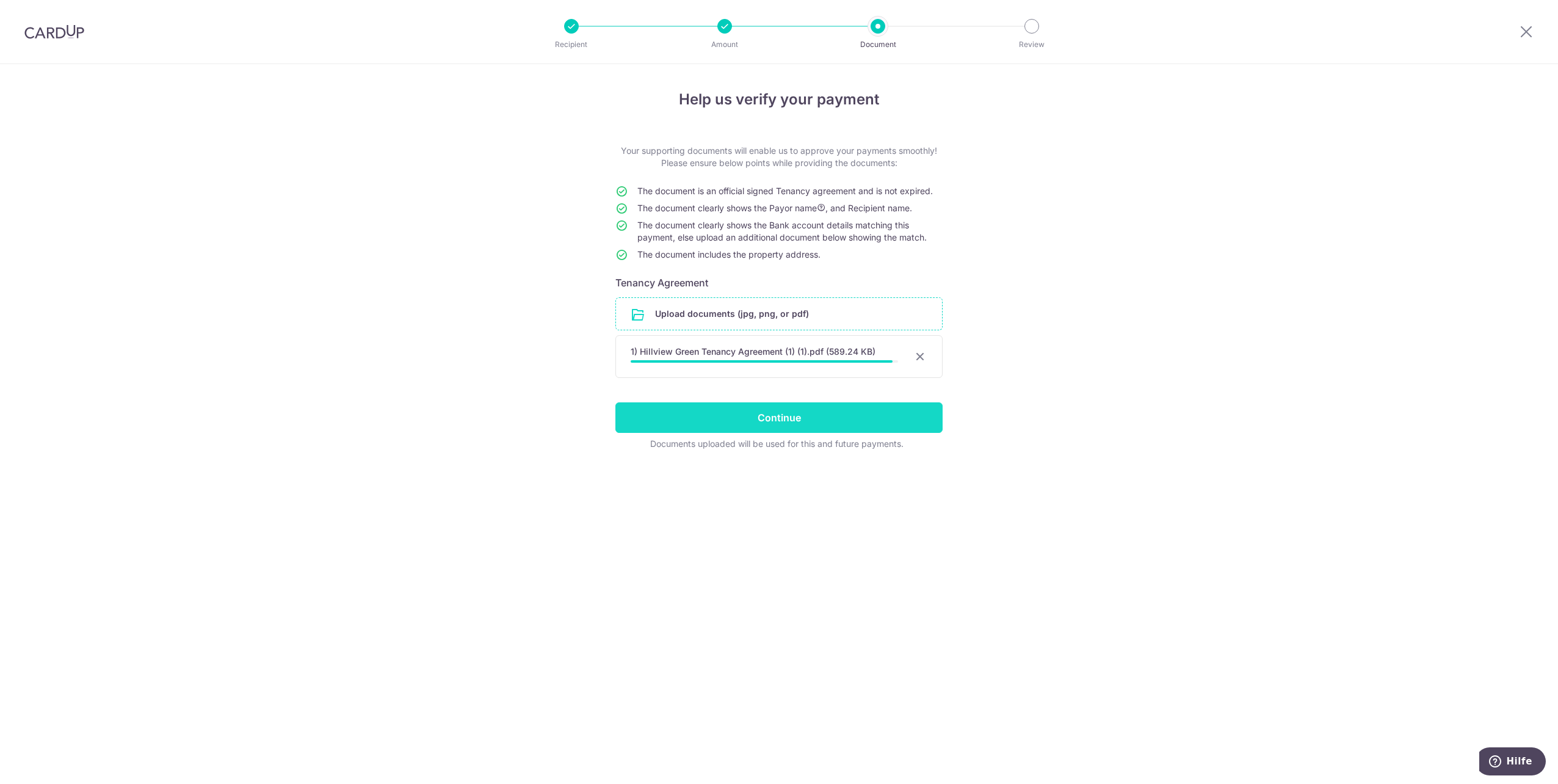
click at [776, 415] on input "Continue" at bounding box center [779, 418] width 327 height 31
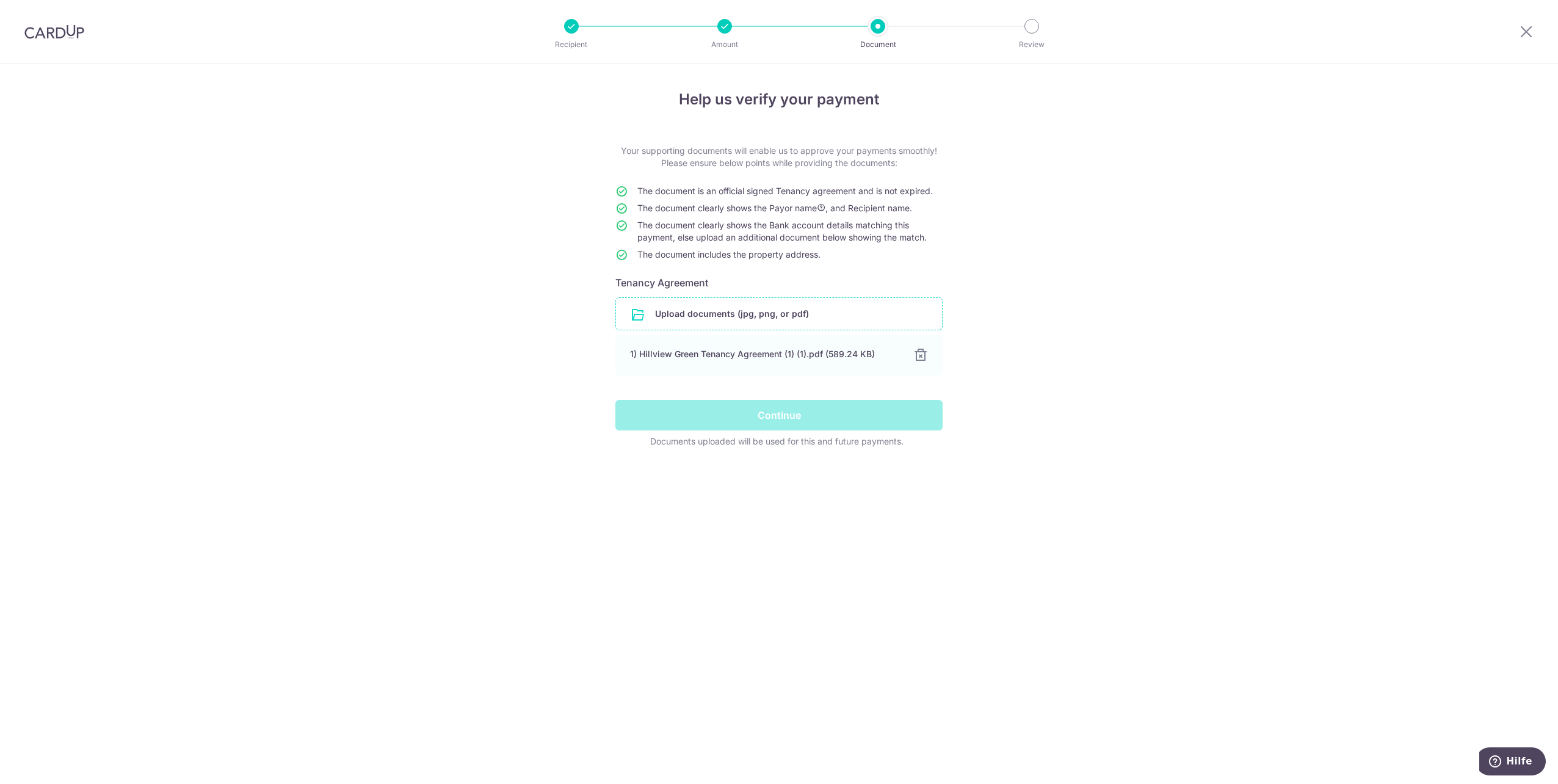
click at [786, 413] on div "Continue" at bounding box center [779, 416] width 342 height 31
click at [772, 419] on div "Continue" at bounding box center [779, 416] width 342 height 31
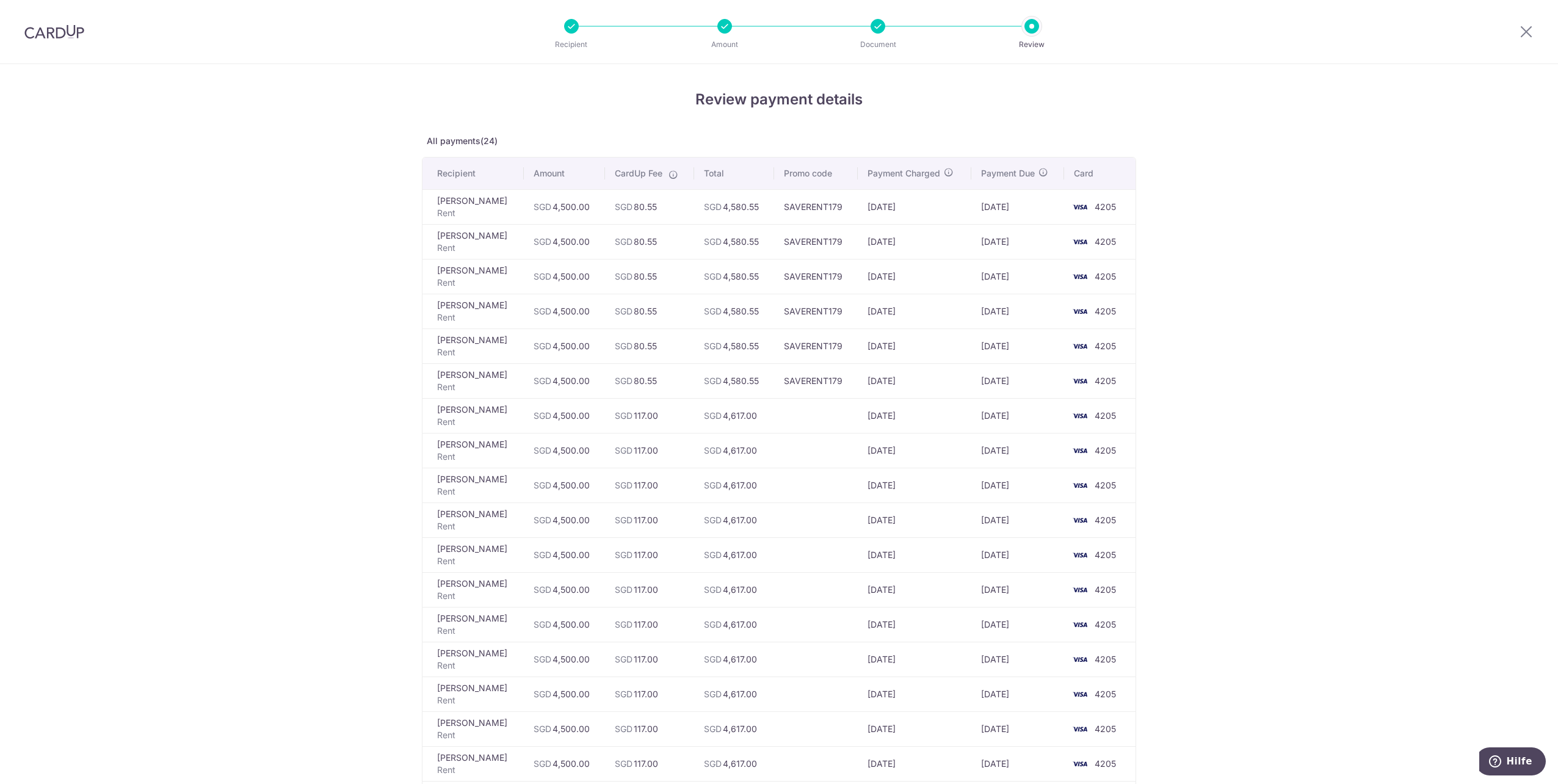
click at [726, 27] on div at bounding box center [724, 26] width 15 height 15
click at [565, 37] on div "Recipient Amount Document Review" at bounding box center [801, 32] width 524 height 63
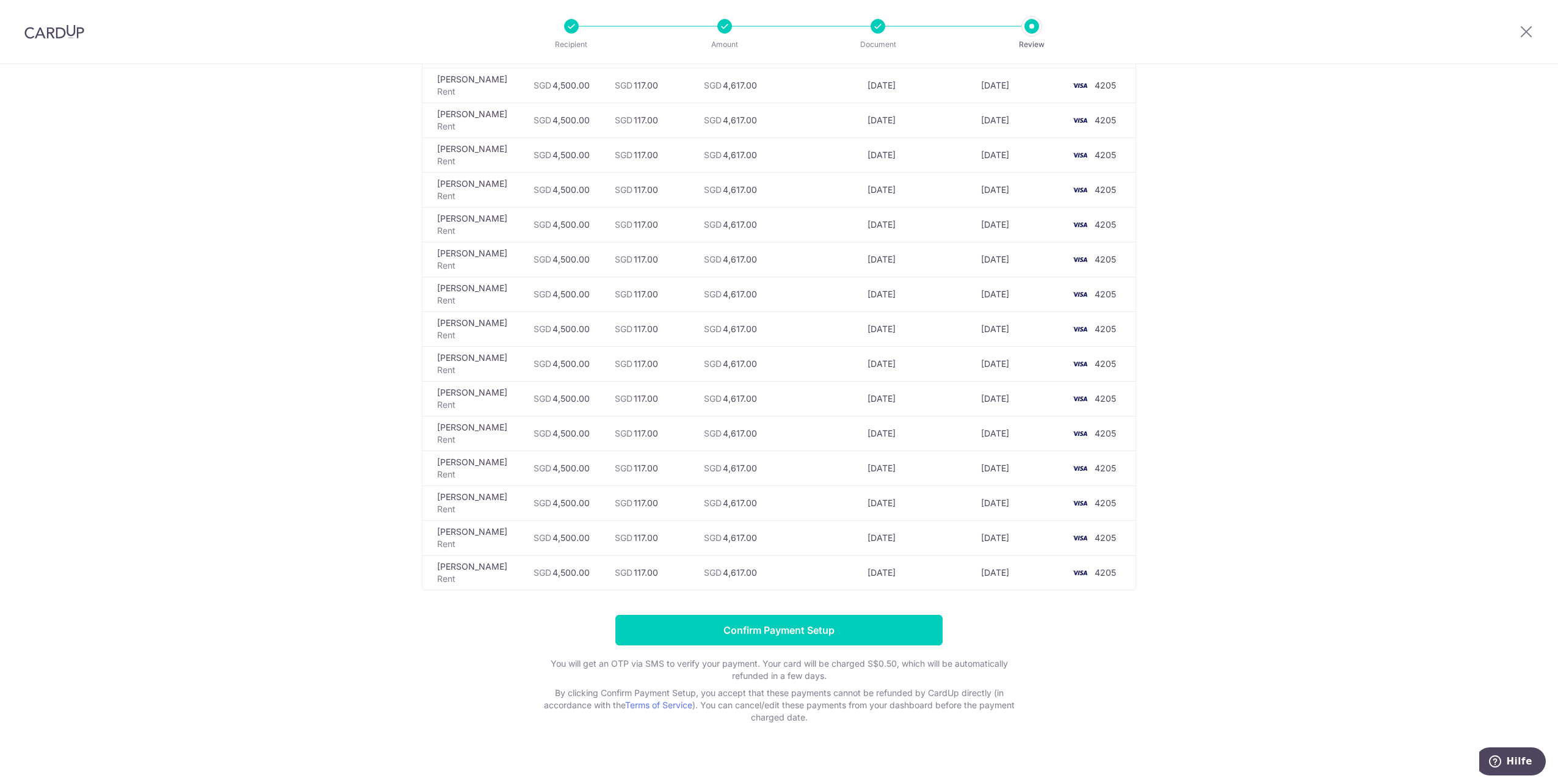
scroll to position [440, 0]
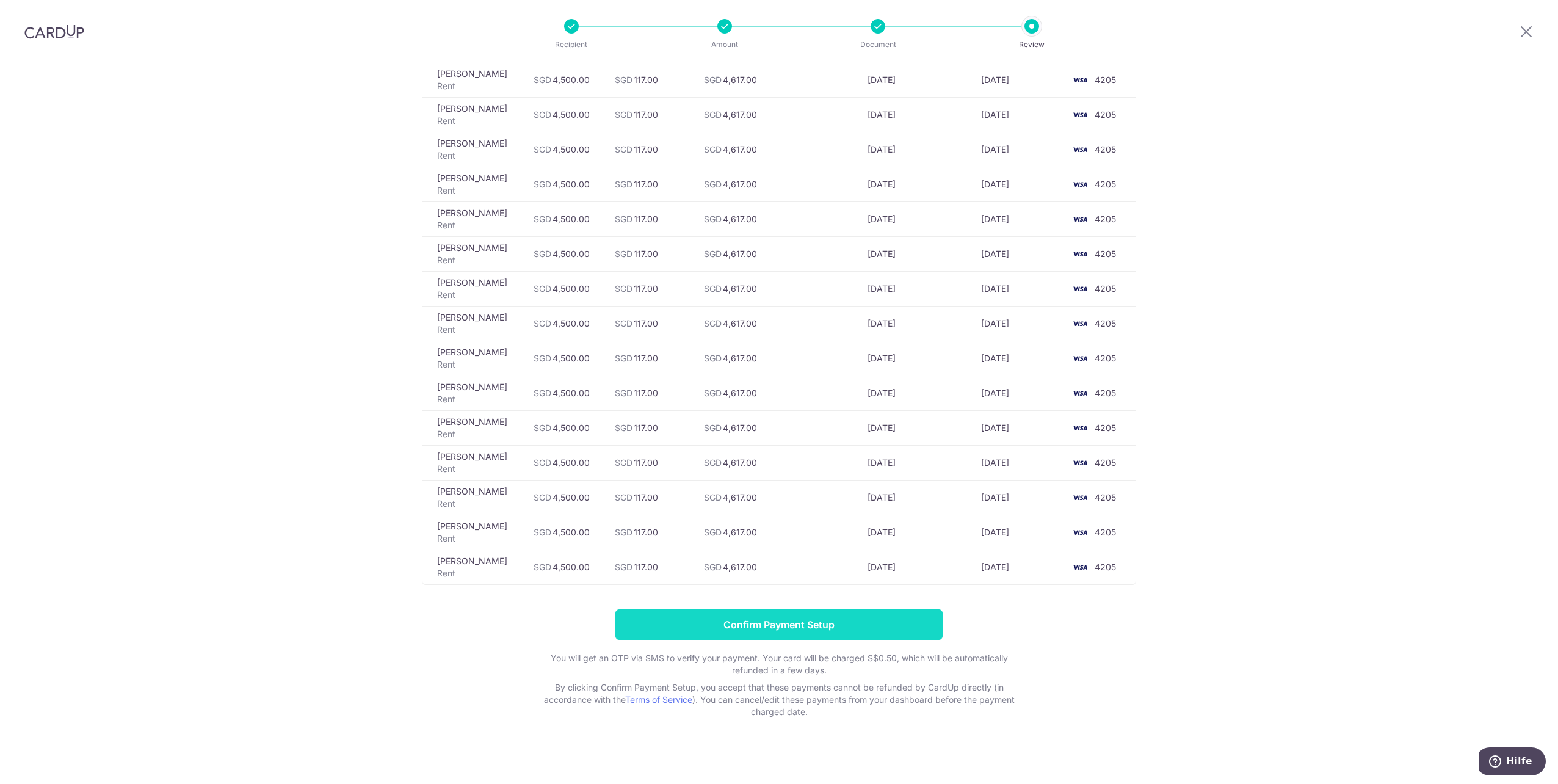
click at [786, 613] on input "Confirm Payment Setup" at bounding box center [779, 625] width 327 height 31
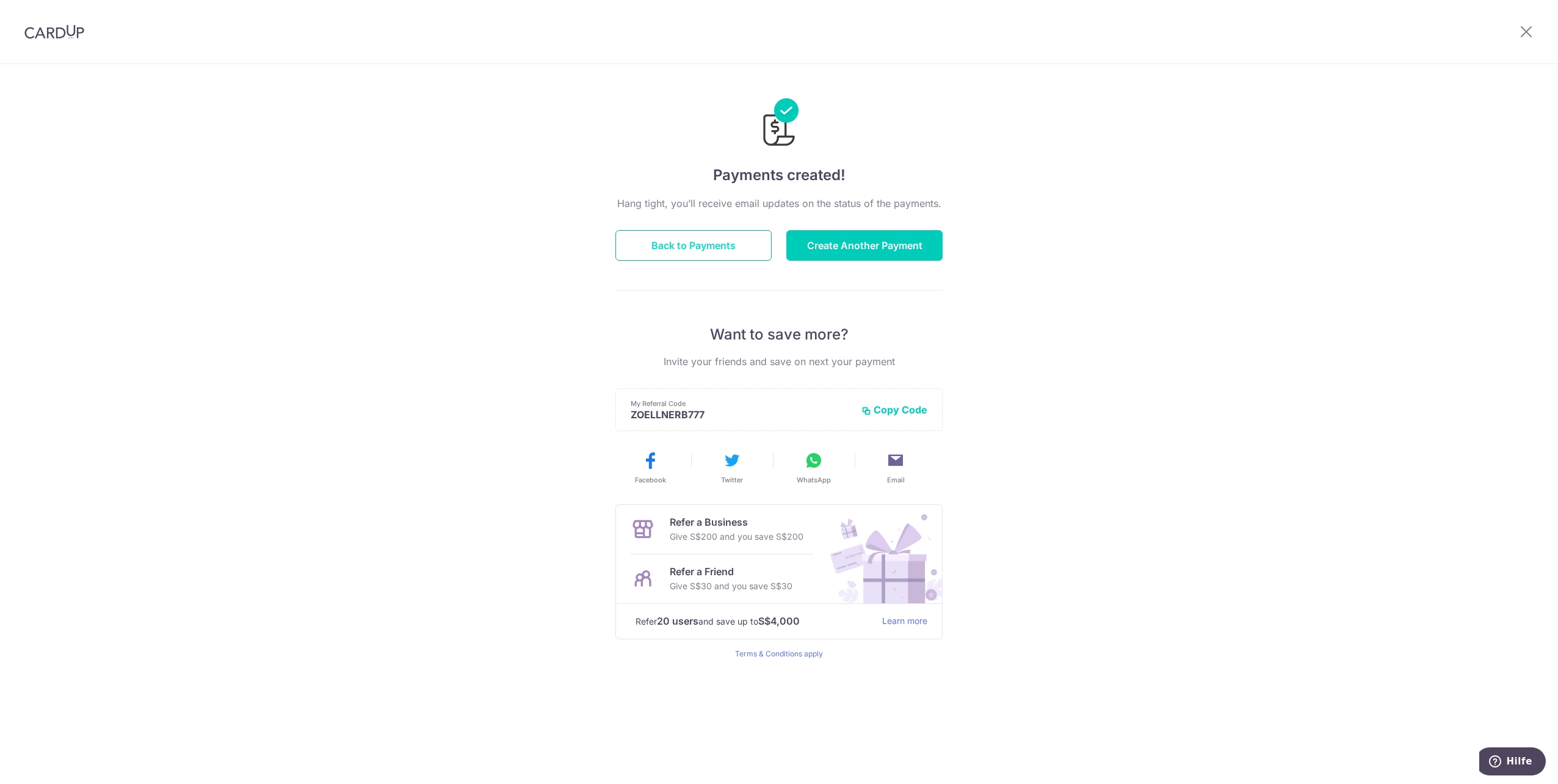
click at [674, 249] on button "Back to Payments" at bounding box center [693, 246] width 156 height 31
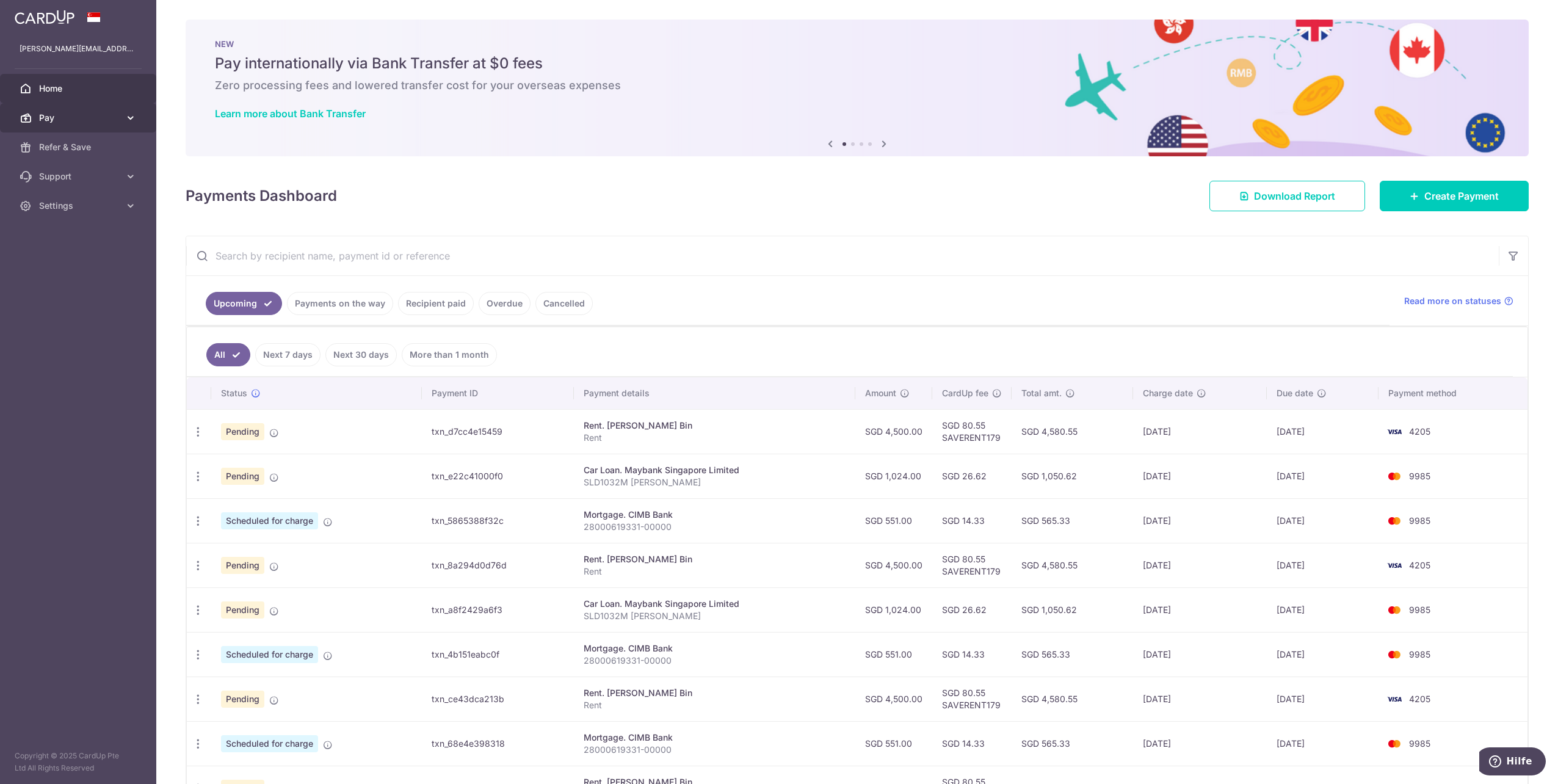
click at [100, 123] on link "Pay" at bounding box center [78, 117] width 156 height 29
click at [88, 177] on span "Recipients" at bounding box center [80, 177] width 81 height 12
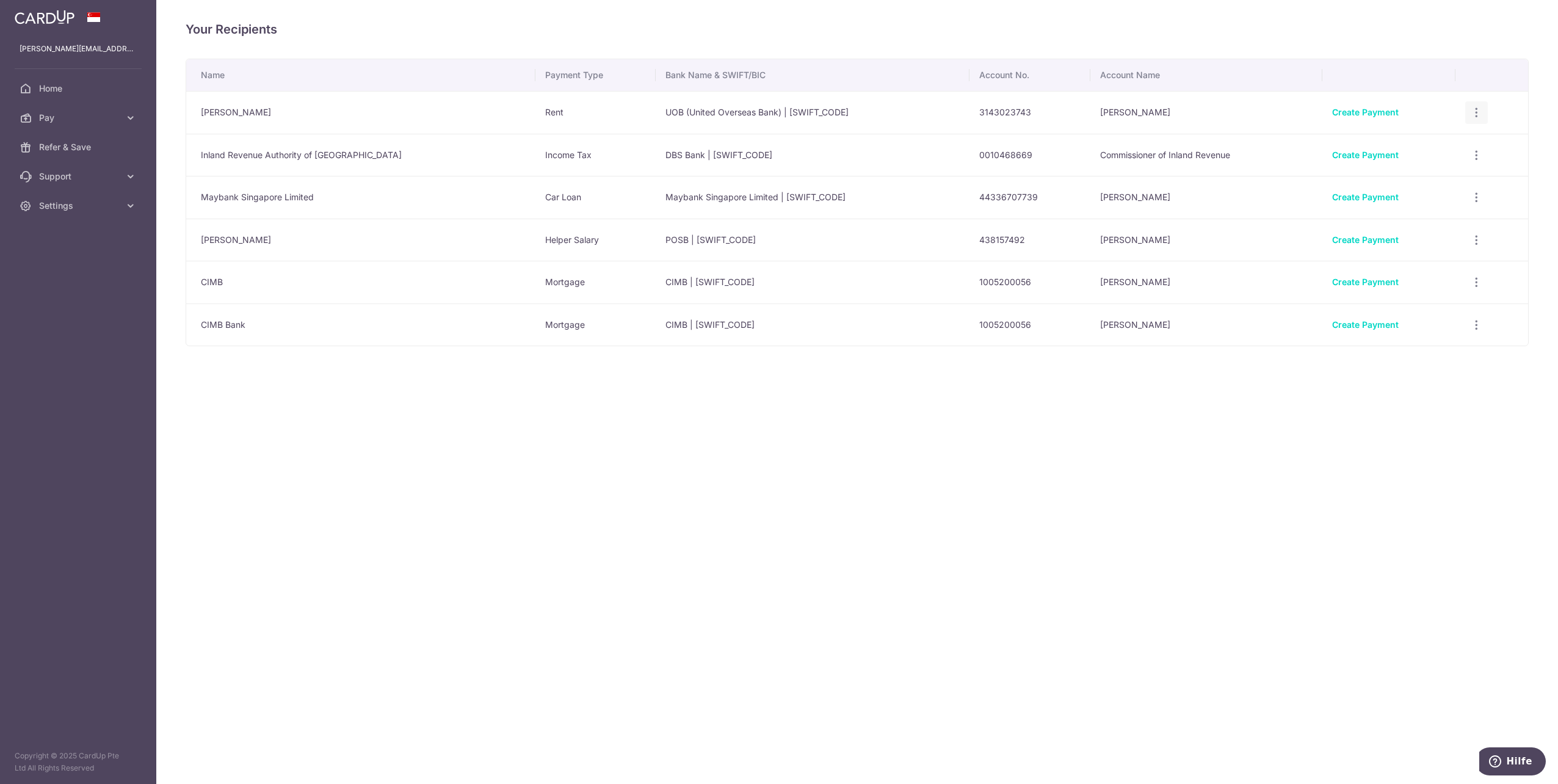
click at [1471, 110] on icon "button" at bounding box center [1477, 112] width 13 height 13
click at [1430, 147] on span "View/Edit" at bounding box center [1435, 146] width 83 height 15
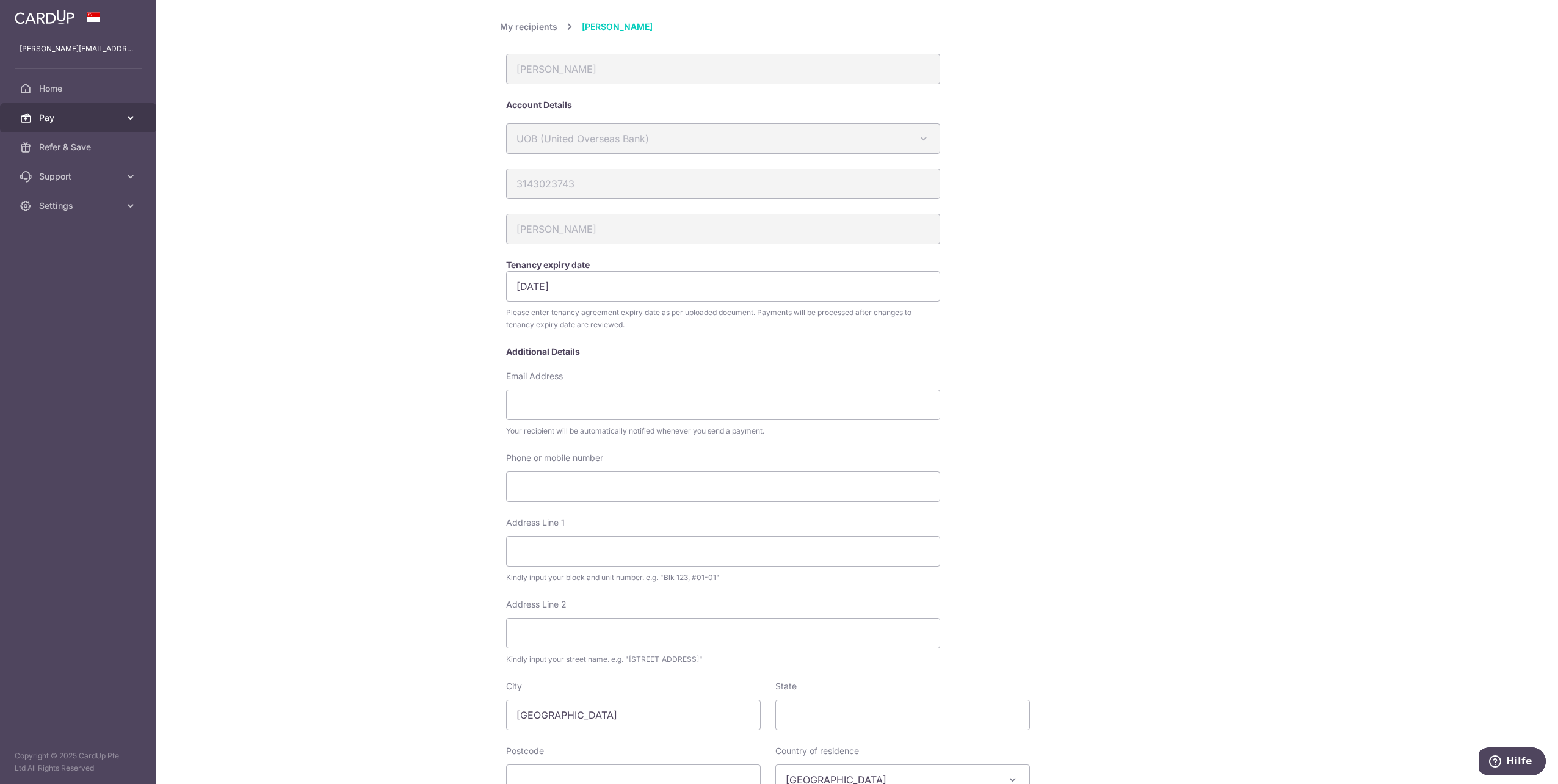
click at [103, 122] on span "Pay" at bounding box center [80, 117] width 81 height 12
click at [97, 173] on span "Recipients" at bounding box center [80, 177] width 81 height 12
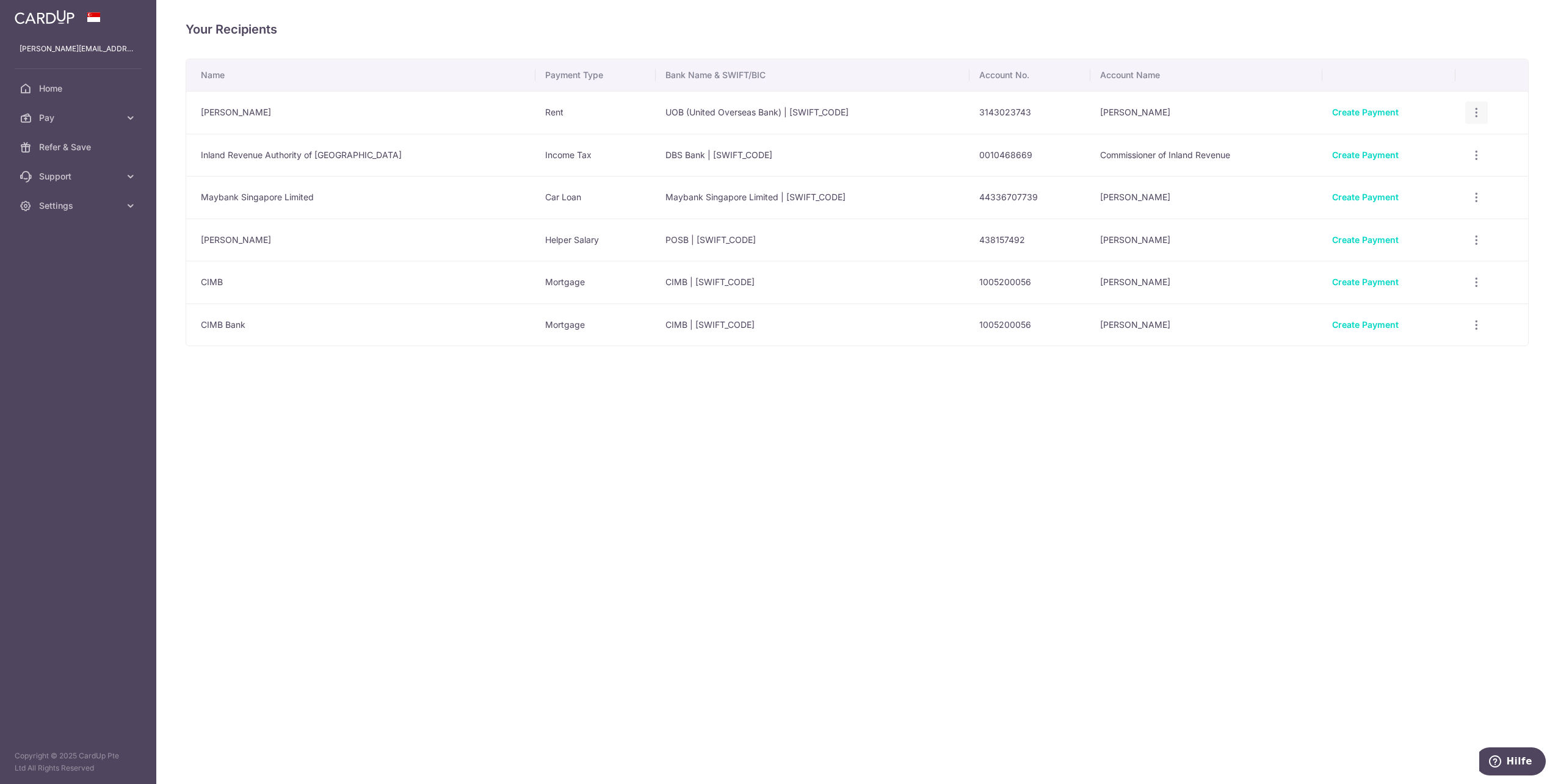
click at [1474, 112] on icon "button" at bounding box center [1477, 112] width 13 height 13
click at [1424, 177] on span "Linked Payments" at bounding box center [1433, 176] width 78 height 12
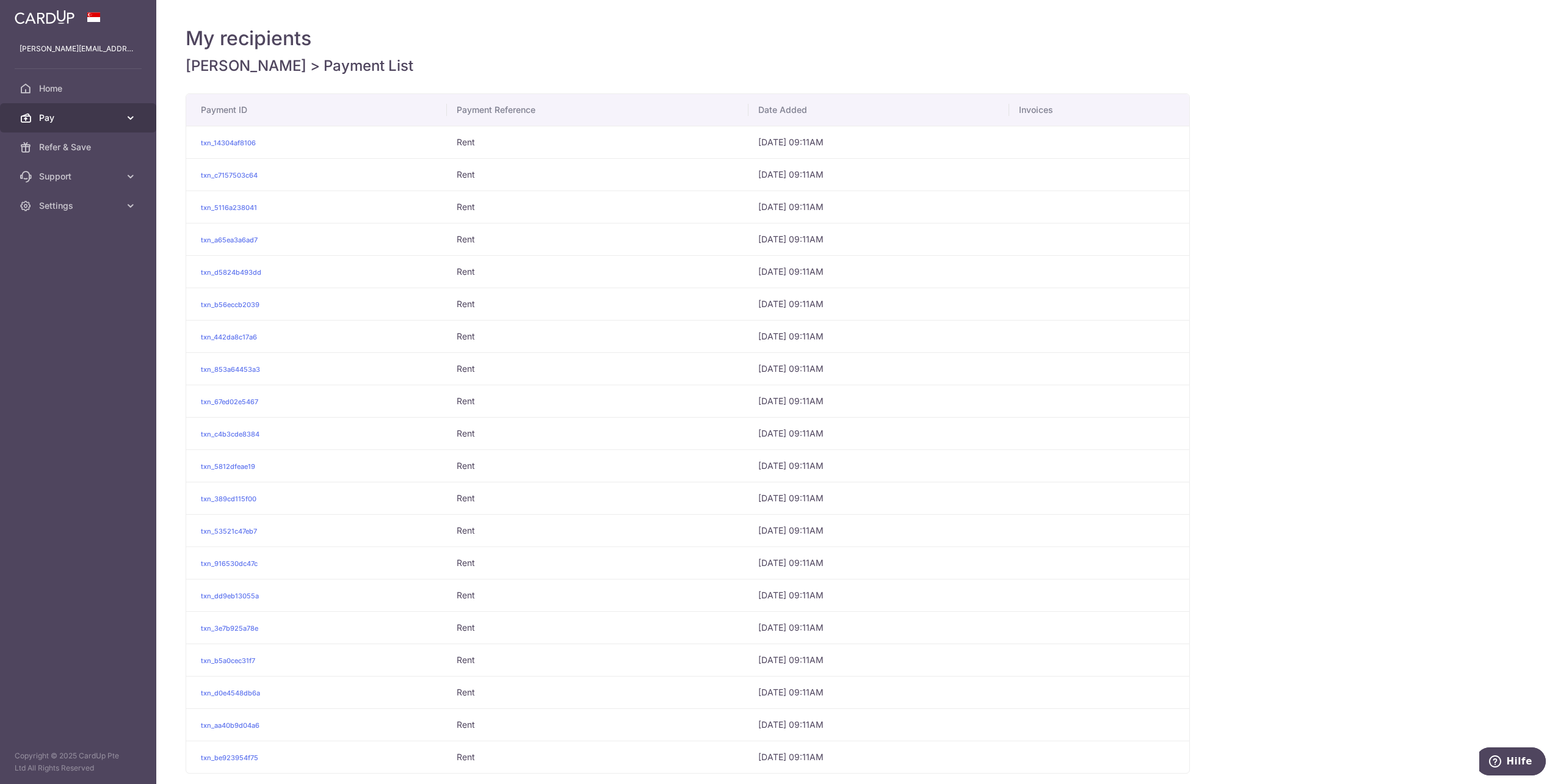
click at [88, 129] on link "Pay" at bounding box center [78, 117] width 156 height 29
click at [54, 203] on span "Cards" at bounding box center [80, 206] width 81 height 12
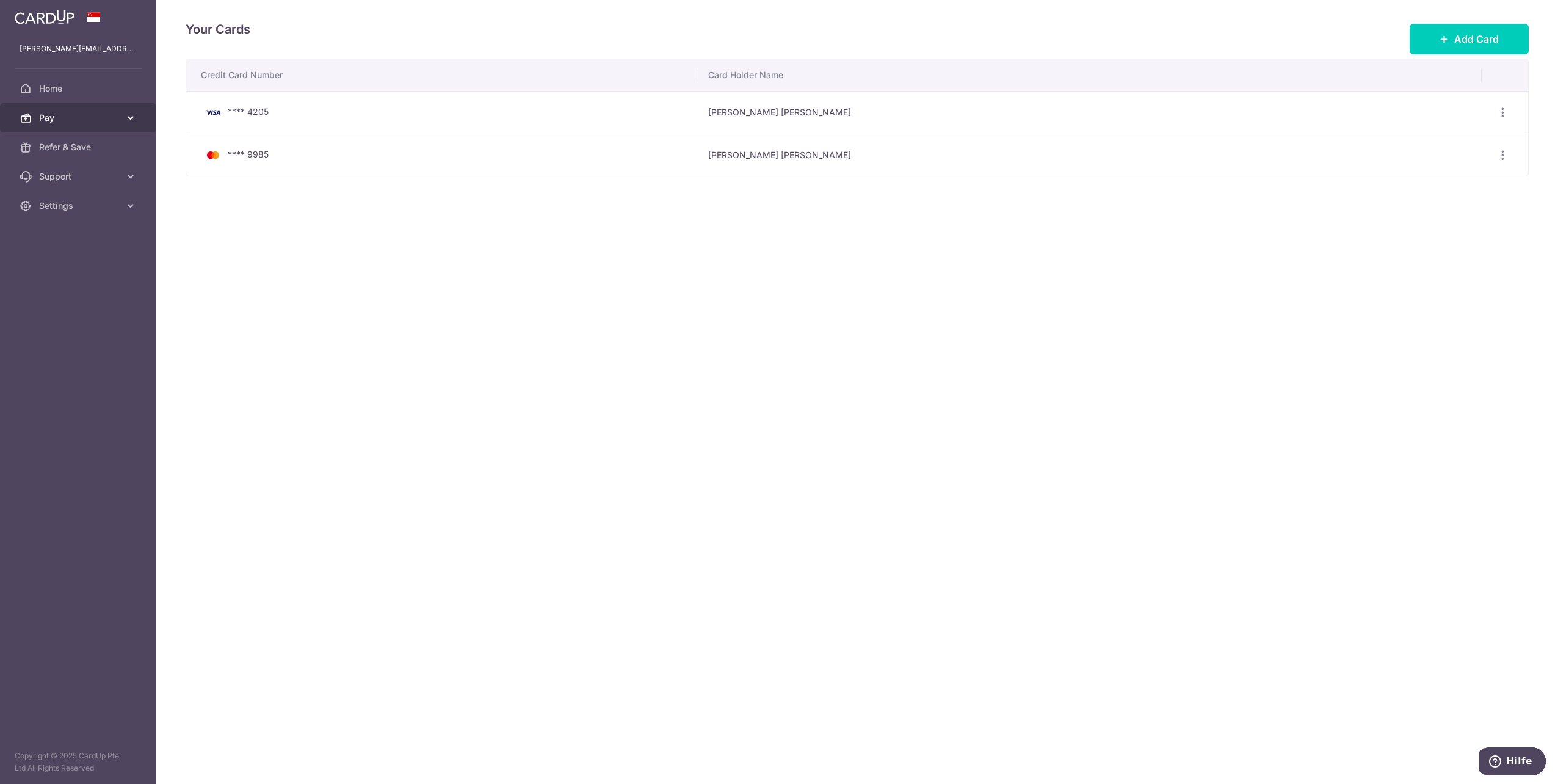
click at [84, 123] on link "Pay" at bounding box center [78, 117] width 156 height 29
click at [83, 150] on span "Payments" at bounding box center [80, 147] width 81 height 12
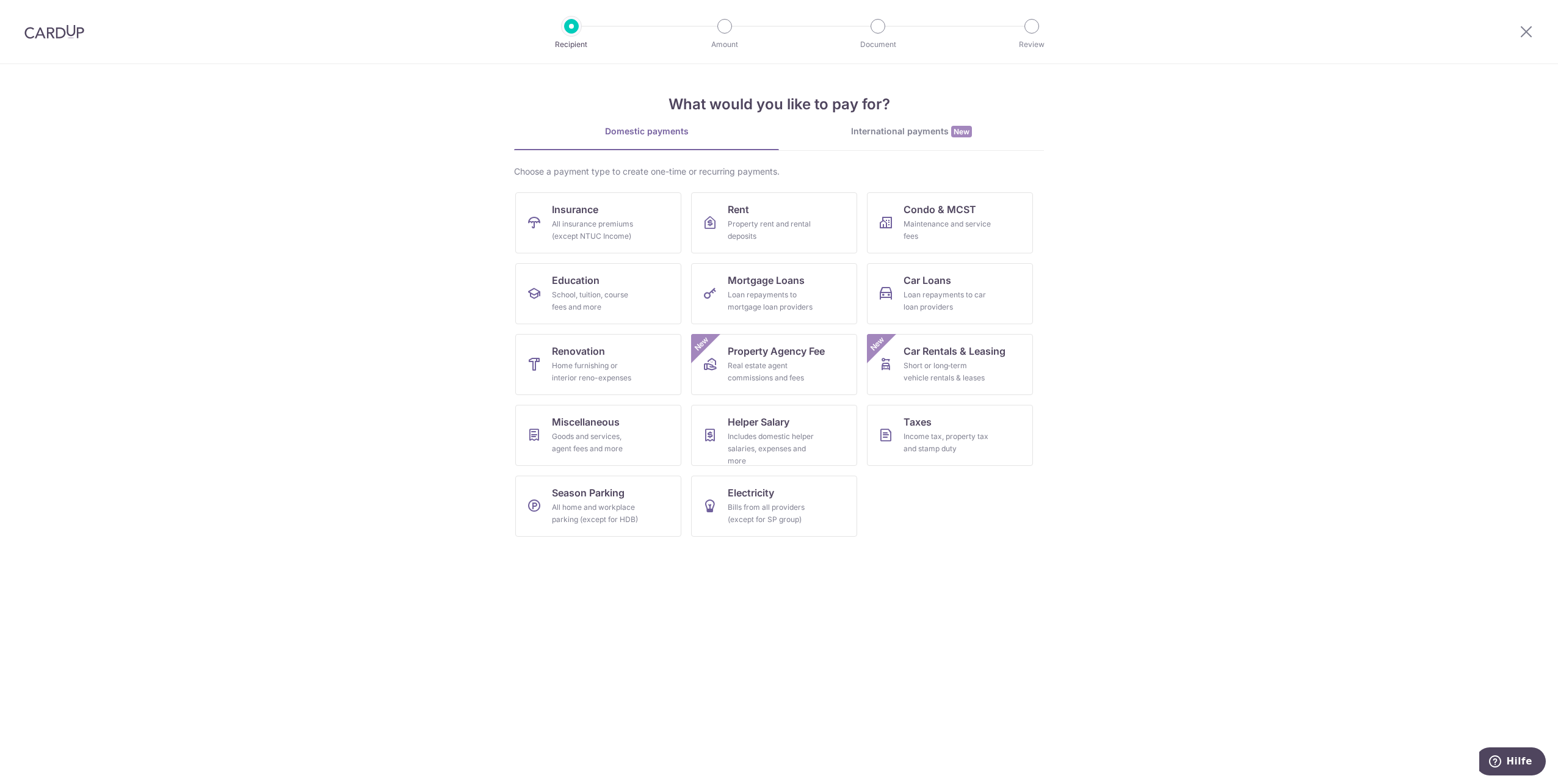
click at [75, 32] on img at bounding box center [54, 31] width 60 height 15
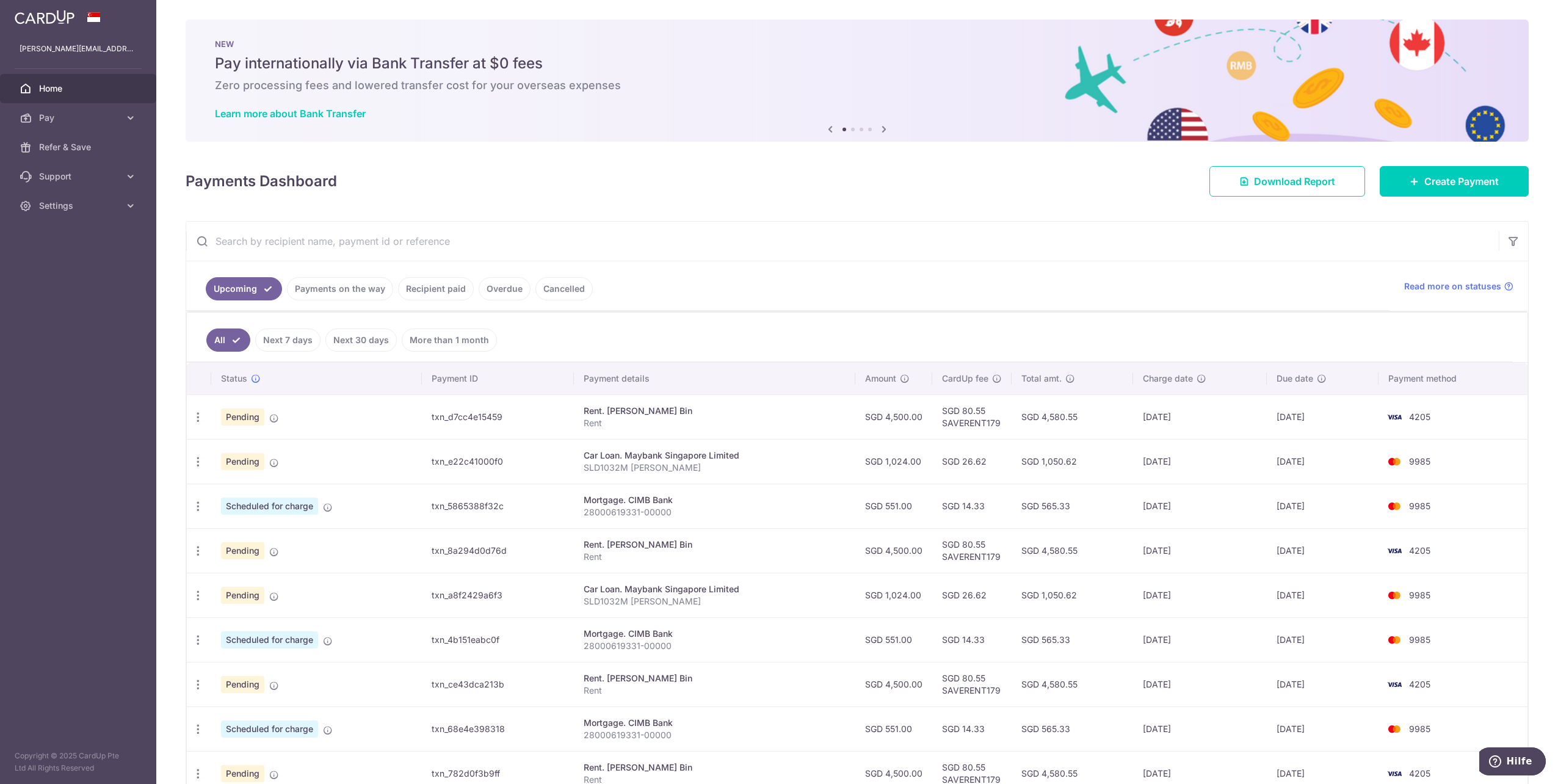
click at [1409, 411] on td "4205" at bounding box center [1453, 416] width 149 height 45
click at [431, 337] on link "More than 1 month" at bounding box center [449, 339] width 95 height 23
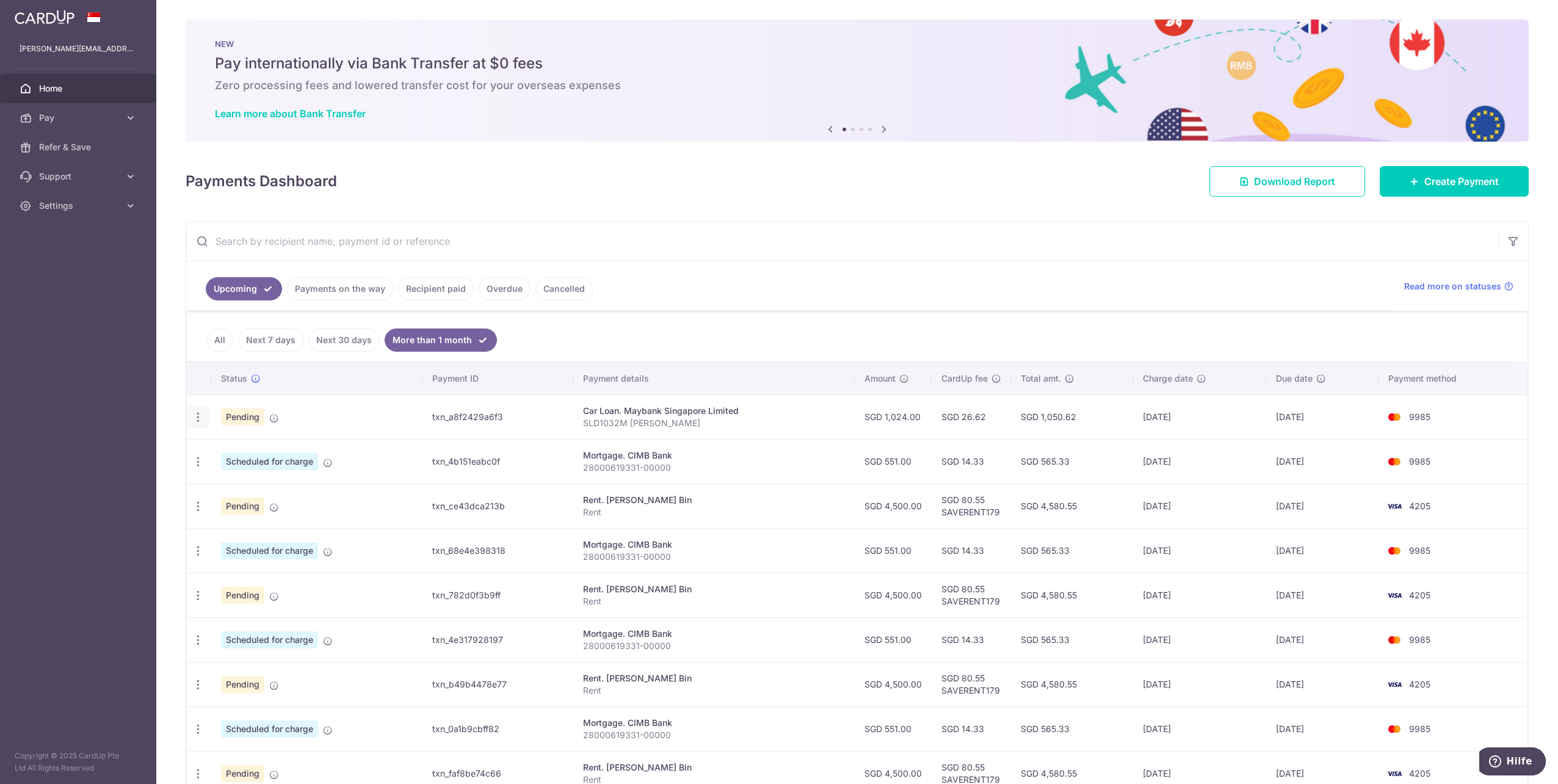
click at [199, 416] on icon "button" at bounding box center [198, 417] width 13 height 13
click at [215, 449] on link "Update payment" at bounding box center [251, 451] width 127 height 29
radio input "true"
type input "1,024.00"
type input "[DATE]"
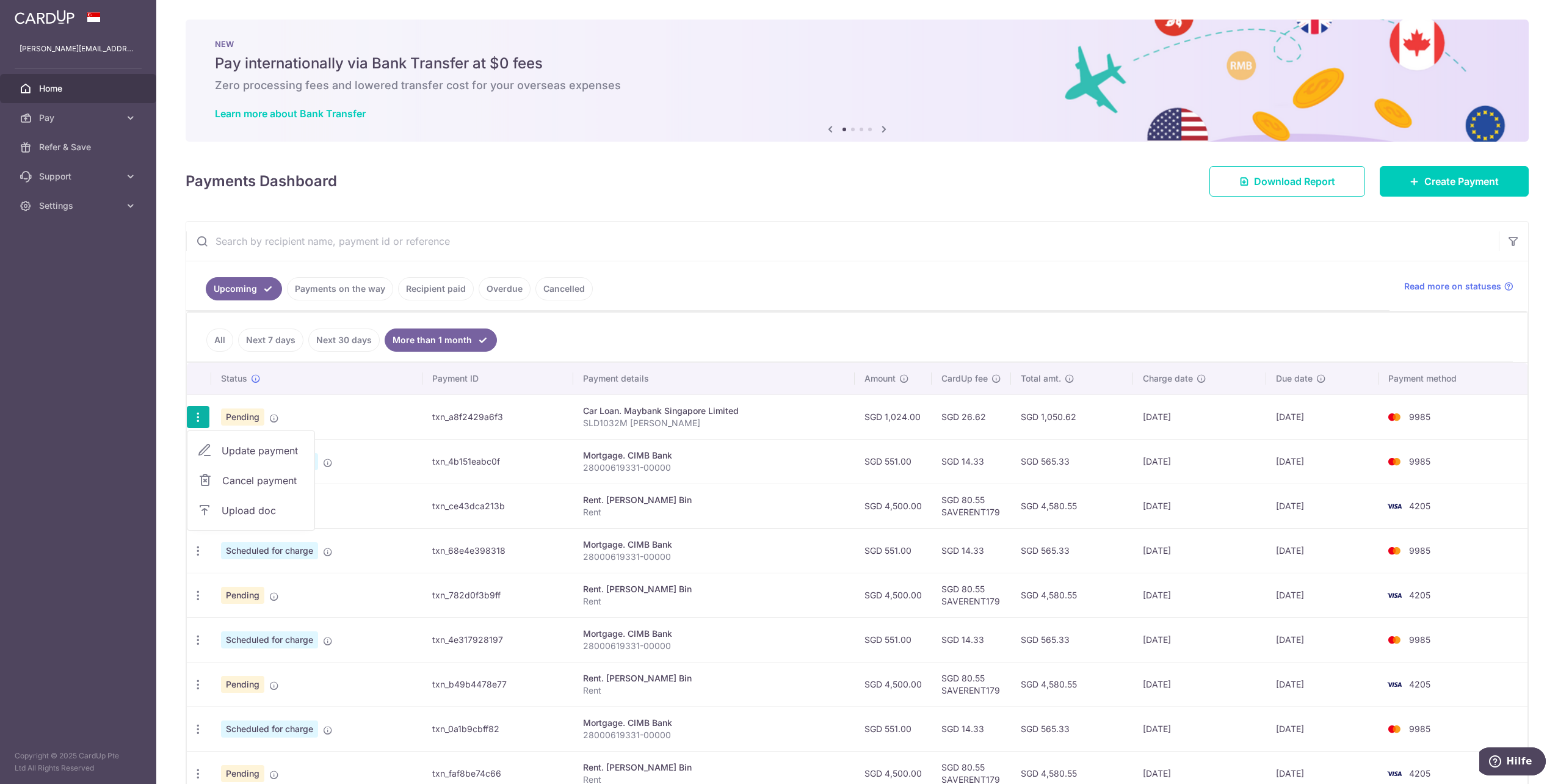
type input "SLD1032M [PERSON_NAME]"
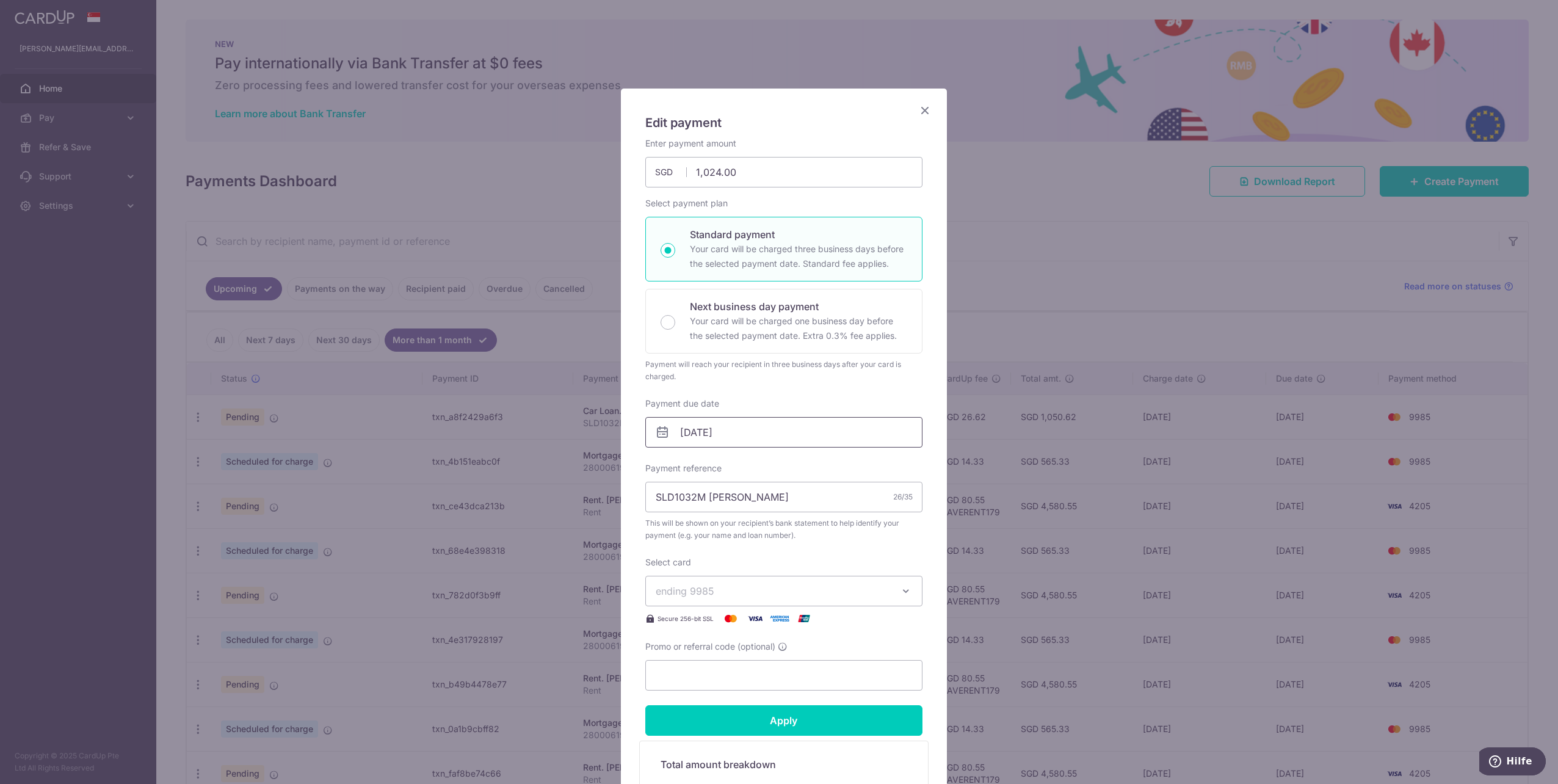
click at [674, 428] on input "[DATE]" at bounding box center [783, 433] width 277 height 31
click at [663, 465] on link "Prev" at bounding box center [662, 464] width 15 height 15
click at [808, 619] on link "30" at bounding box center [812, 615] width 20 height 20
type input "[DATE]"
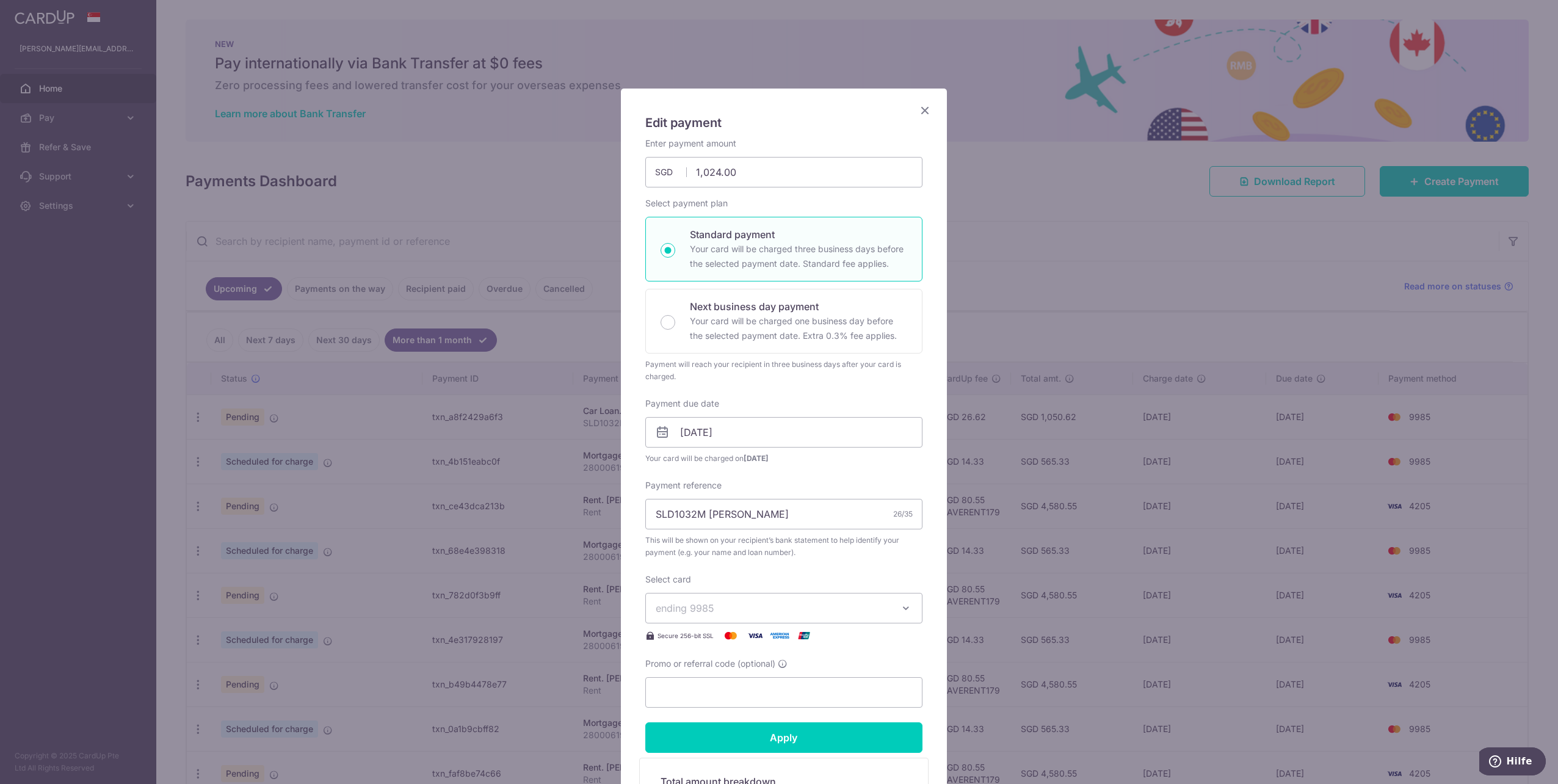
click at [921, 108] on icon "Close" at bounding box center [925, 111] width 15 height 15
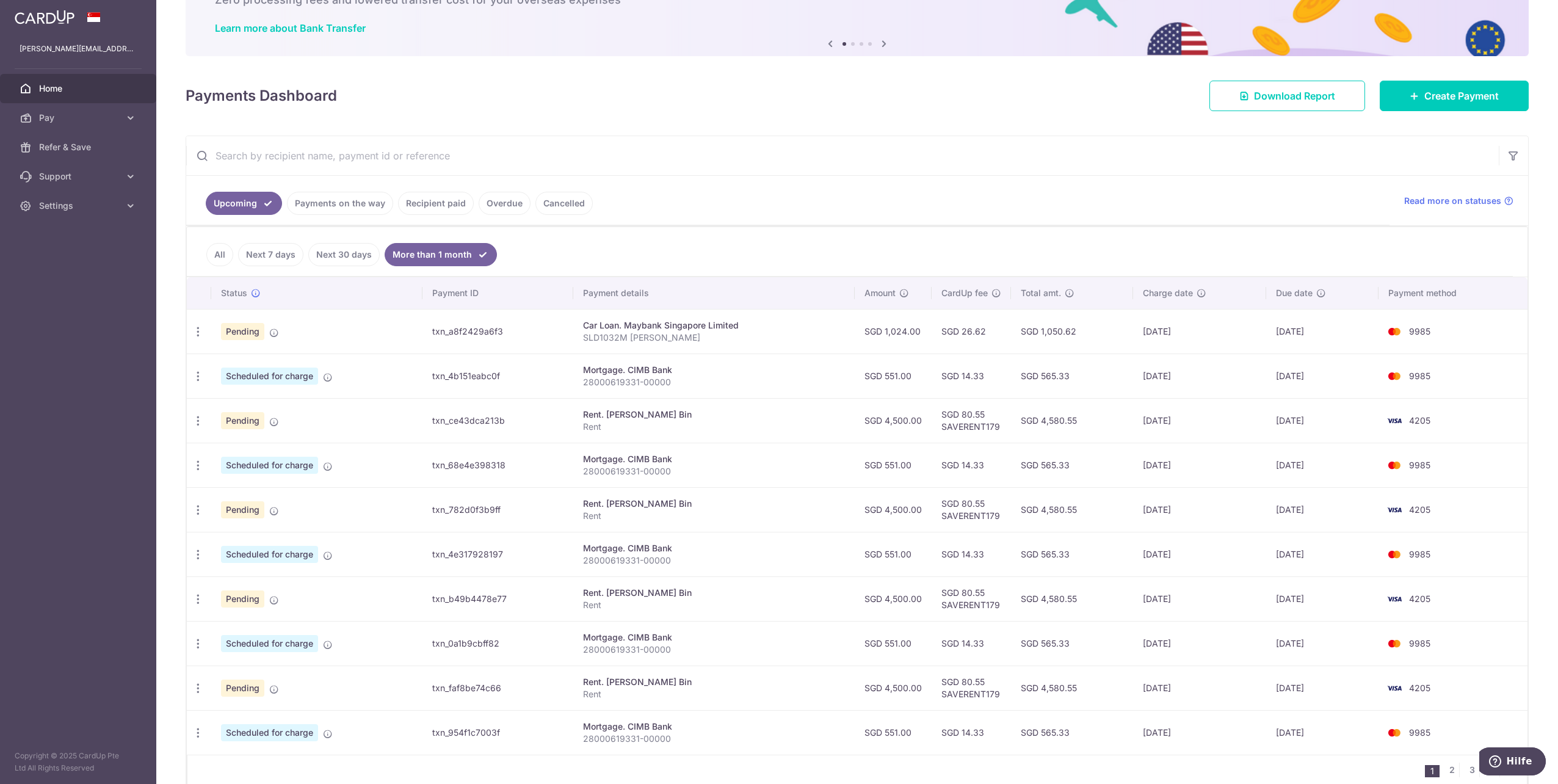
scroll to position [61, 0]
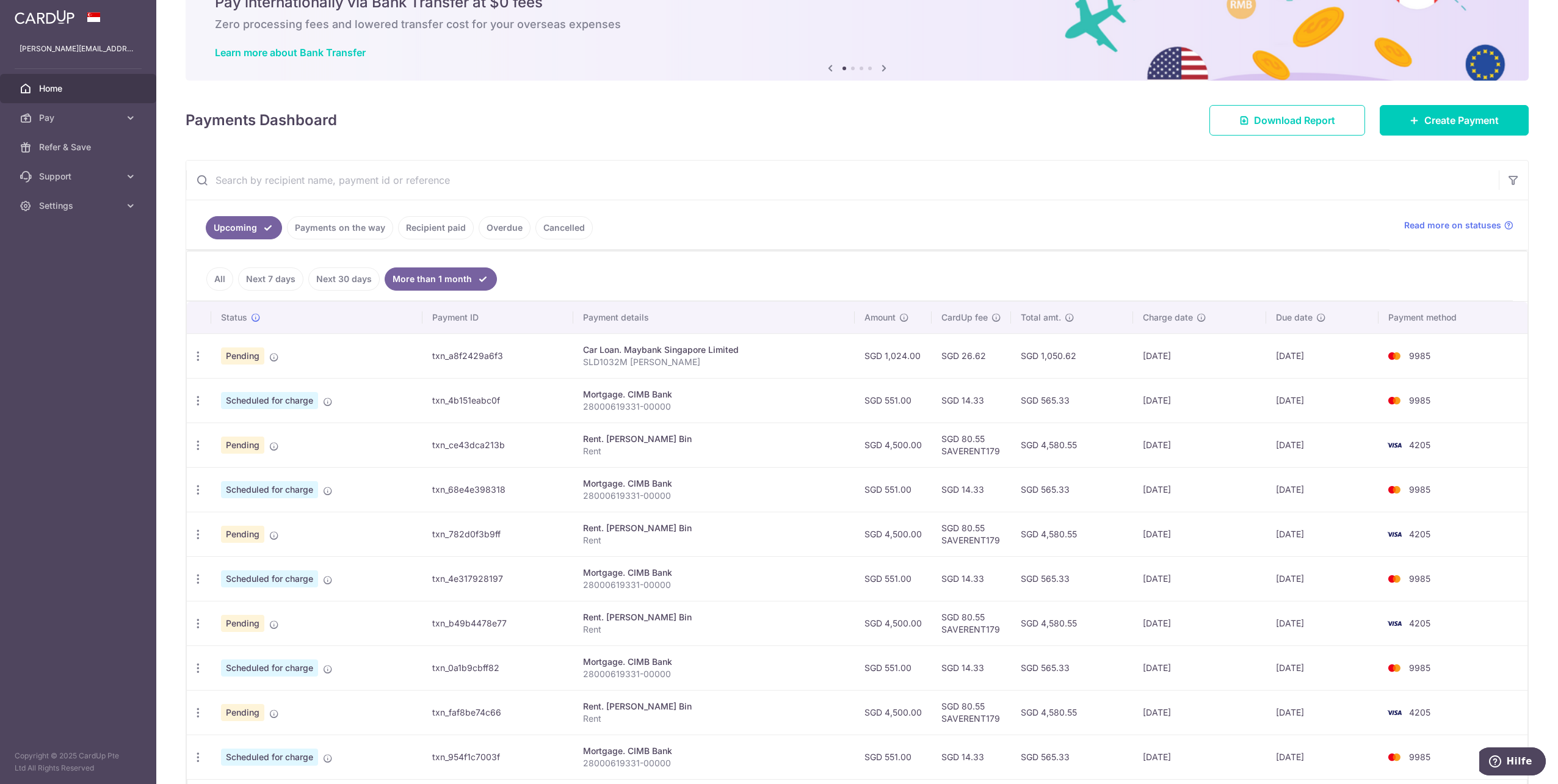
click at [345, 271] on link "Next 30 days" at bounding box center [344, 278] width 71 height 23
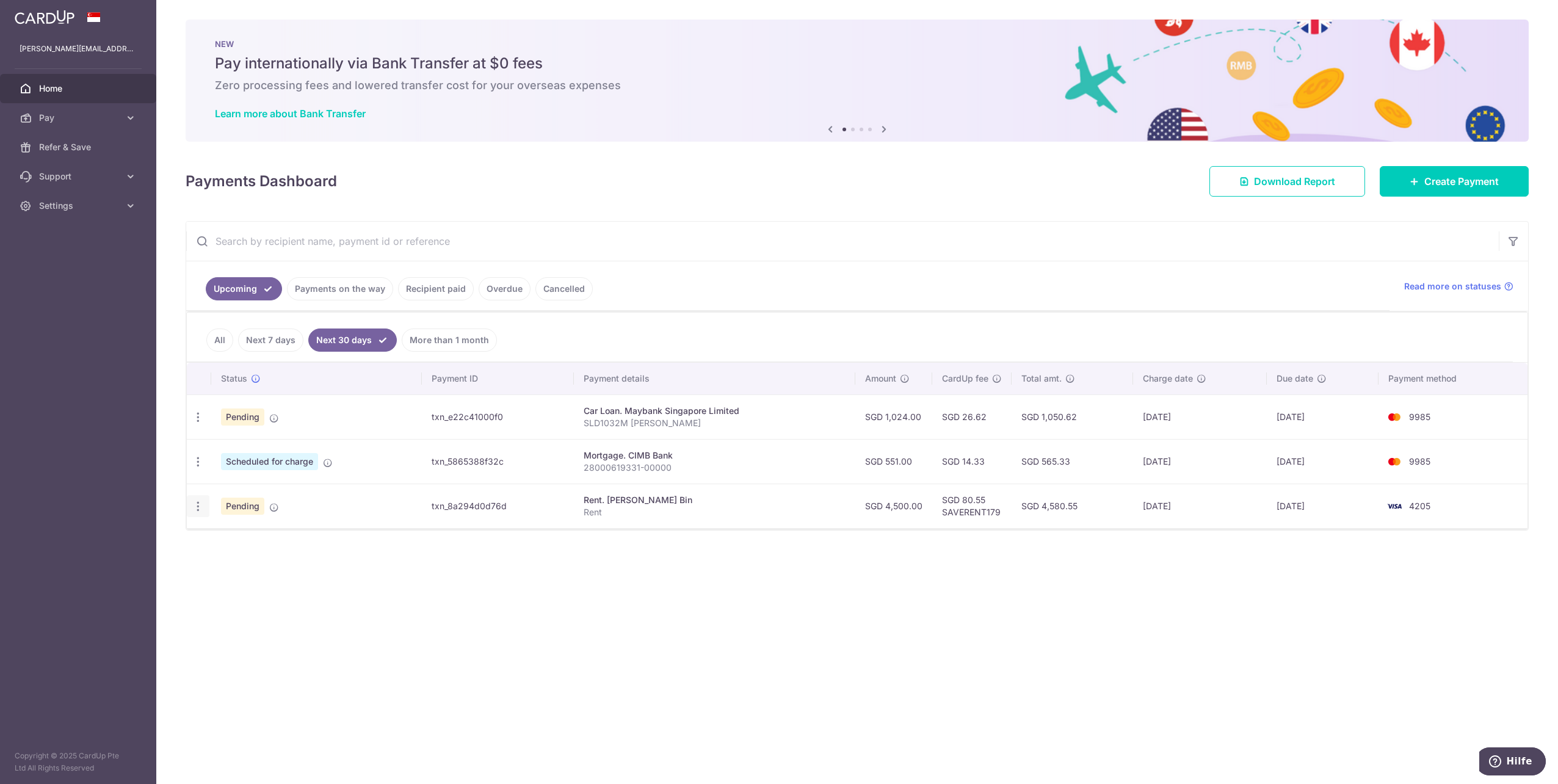
click at [196, 423] on icon "button" at bounding box center [198, 417] width 13 height 13
click at [237, 537] on span "Update payment" at bounding box center [263, 539] width 83 height 15
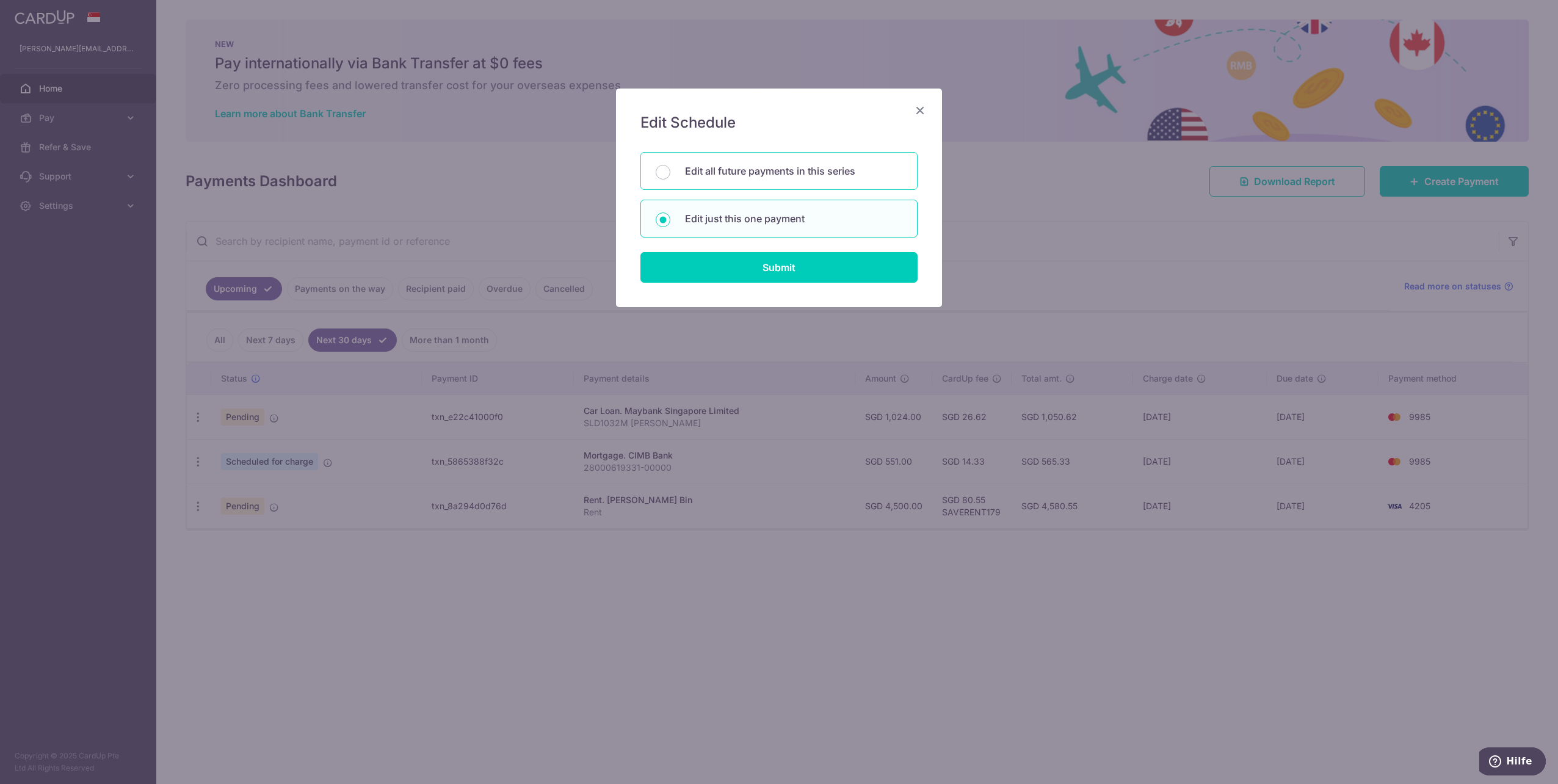
click at [752, 177] on p "Edit all future payments in this series" at bounding box center [794, 171] width 218 height 15
click at [670, 177] on input "Edit all future payments in this series" at bounding box center [662, 171] width 15 height 15
radio input "true"
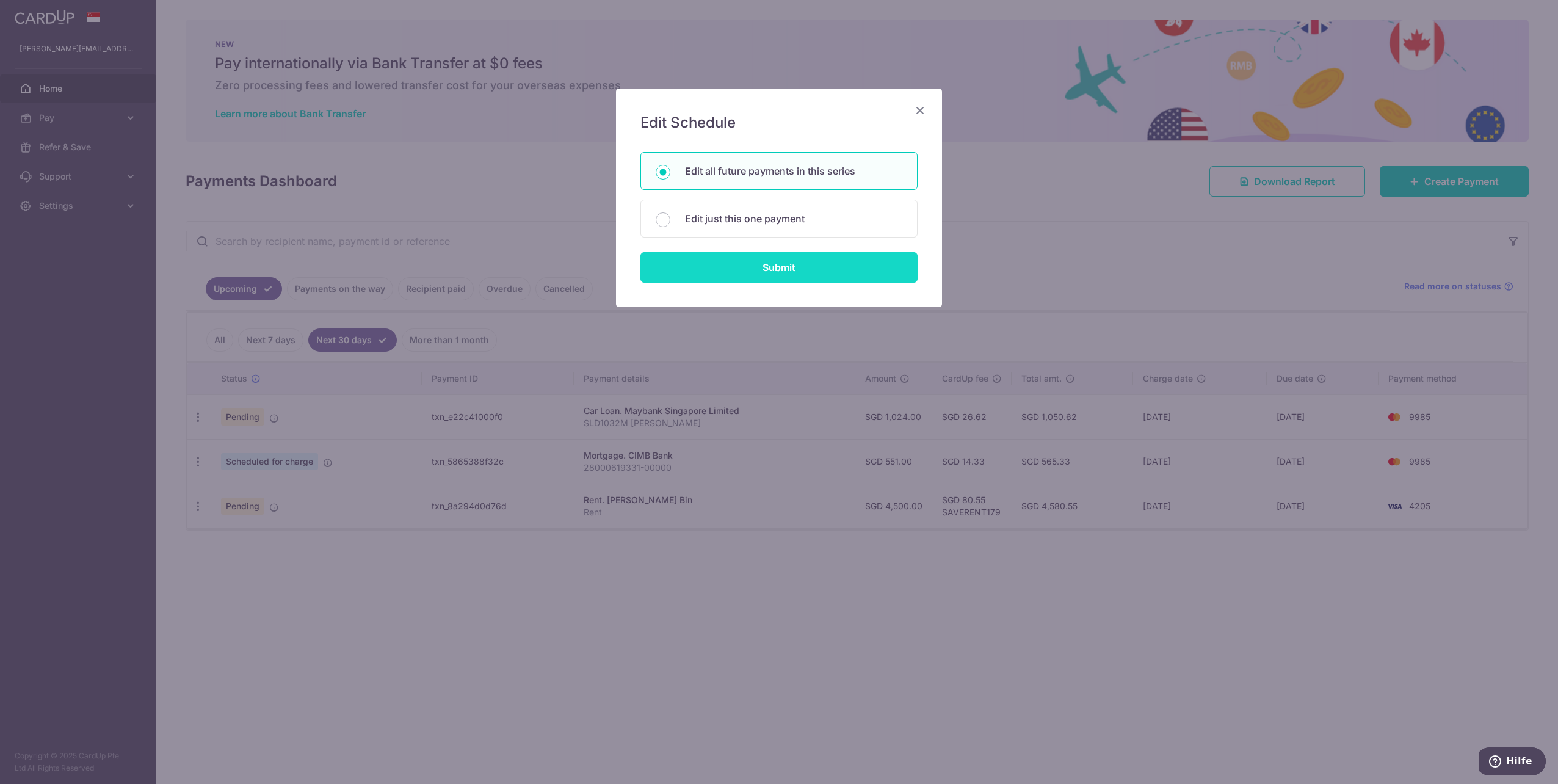
click at [770, 268] on input "Submit" at bounding box center [778, 267] width 277 height 31
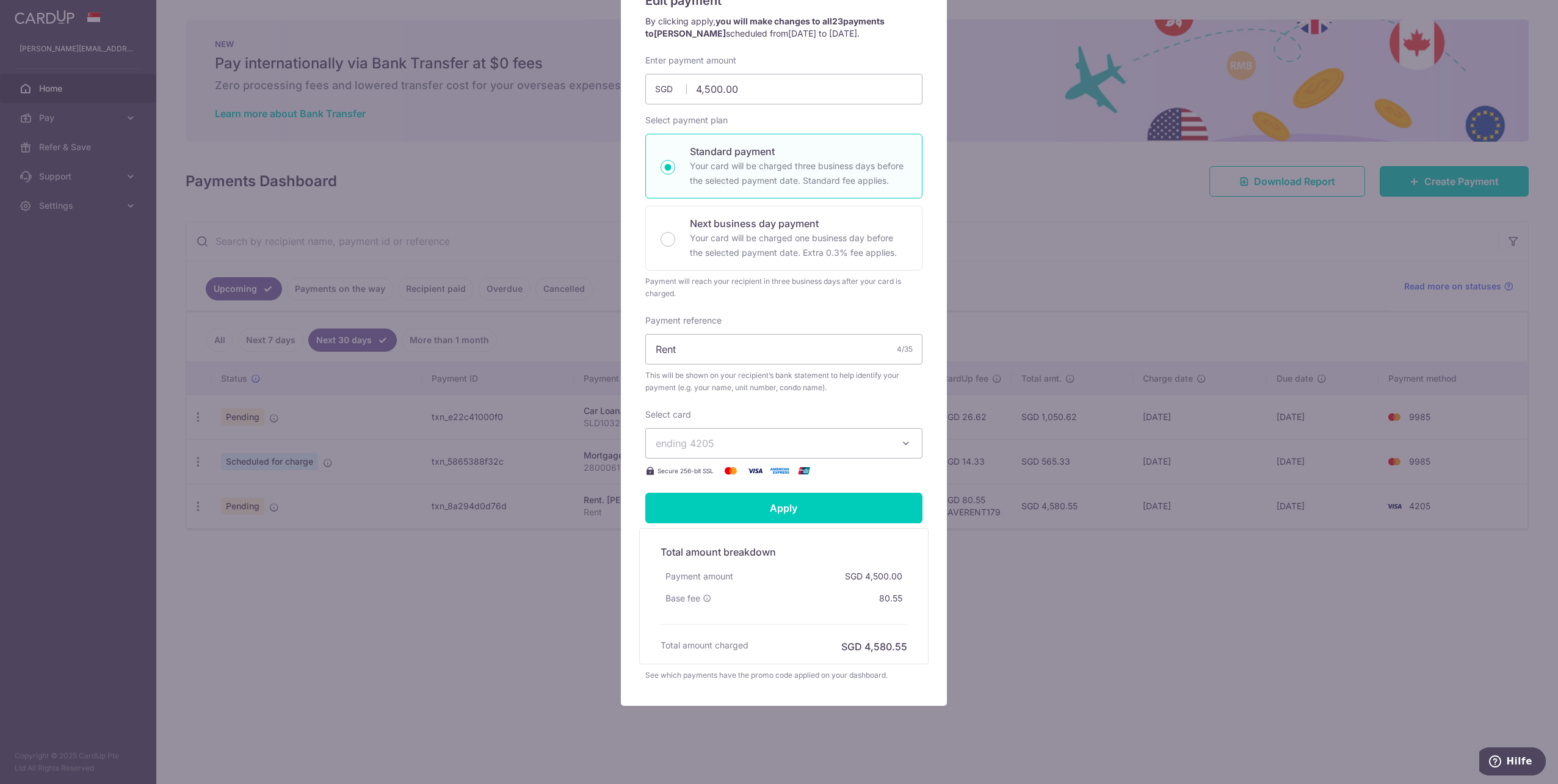
scroll to position [61, 0]
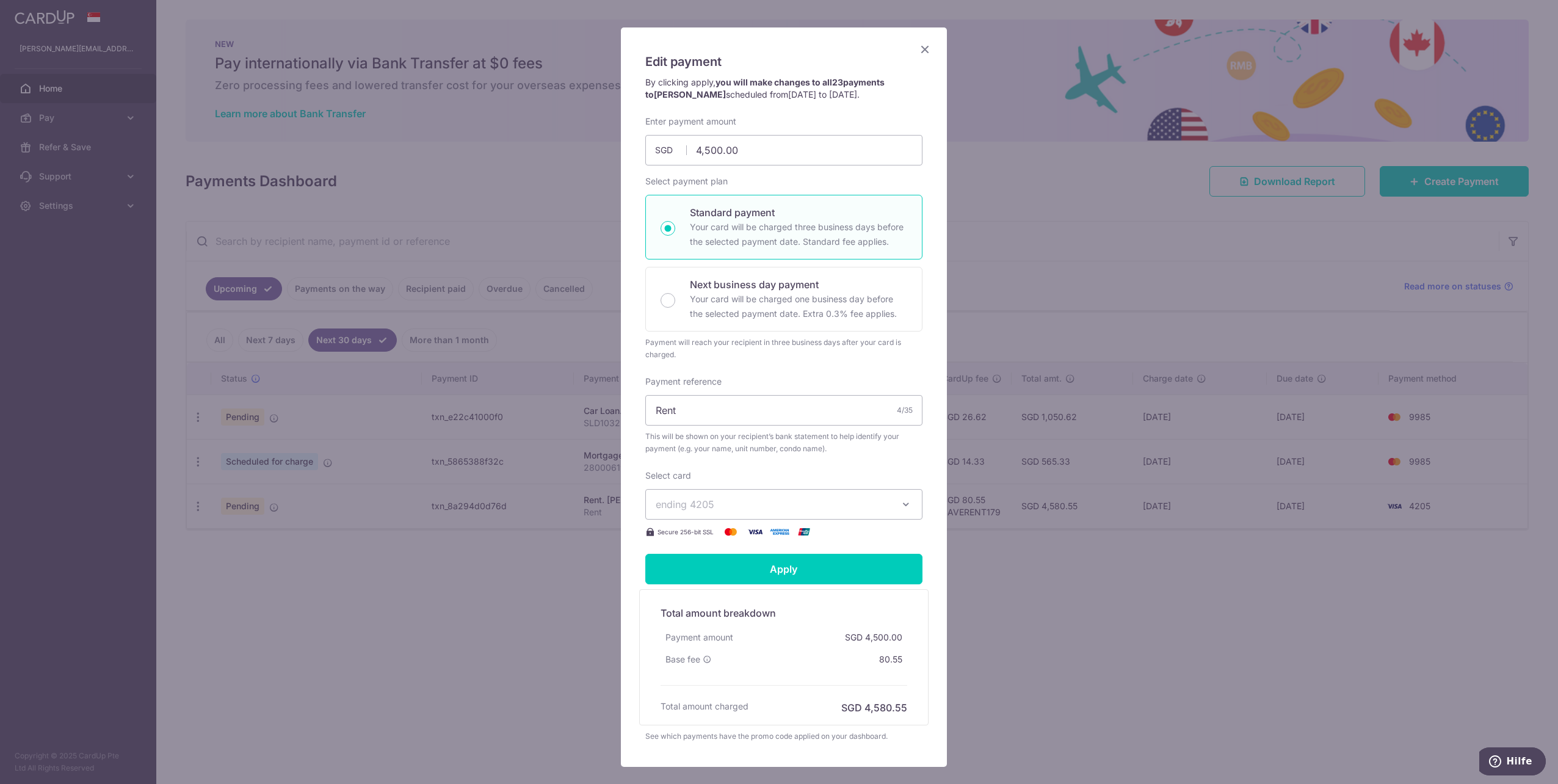
click at [918, 52] on icon "Close" at bounding box center [925, 49] width 15 height 15
